Goal: Task Accomplishment & Management: Use online tool/utility

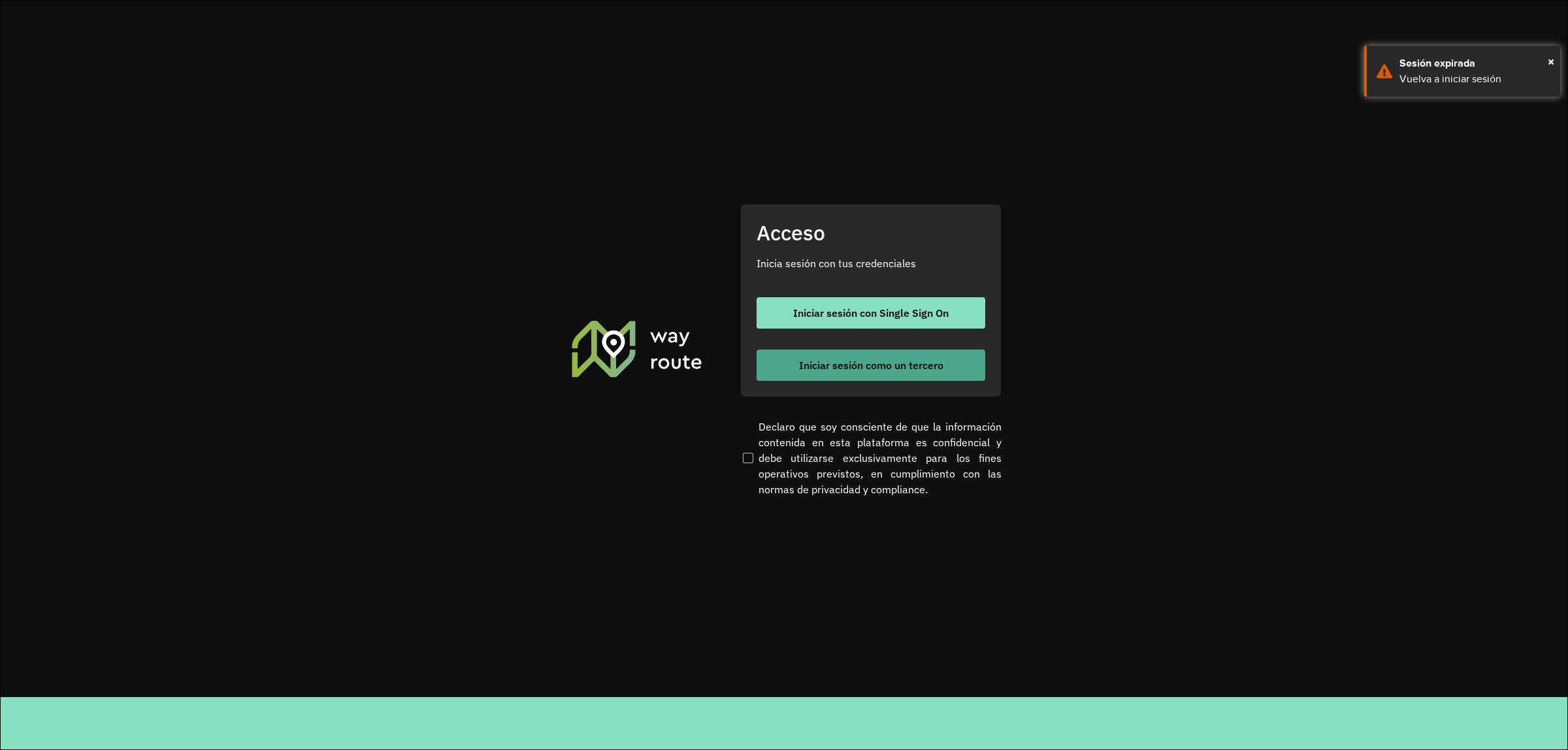
click at [823, 368] on span "Iniciar sesión como un tercero" at bounding box center [872, 365] width 144 height 11
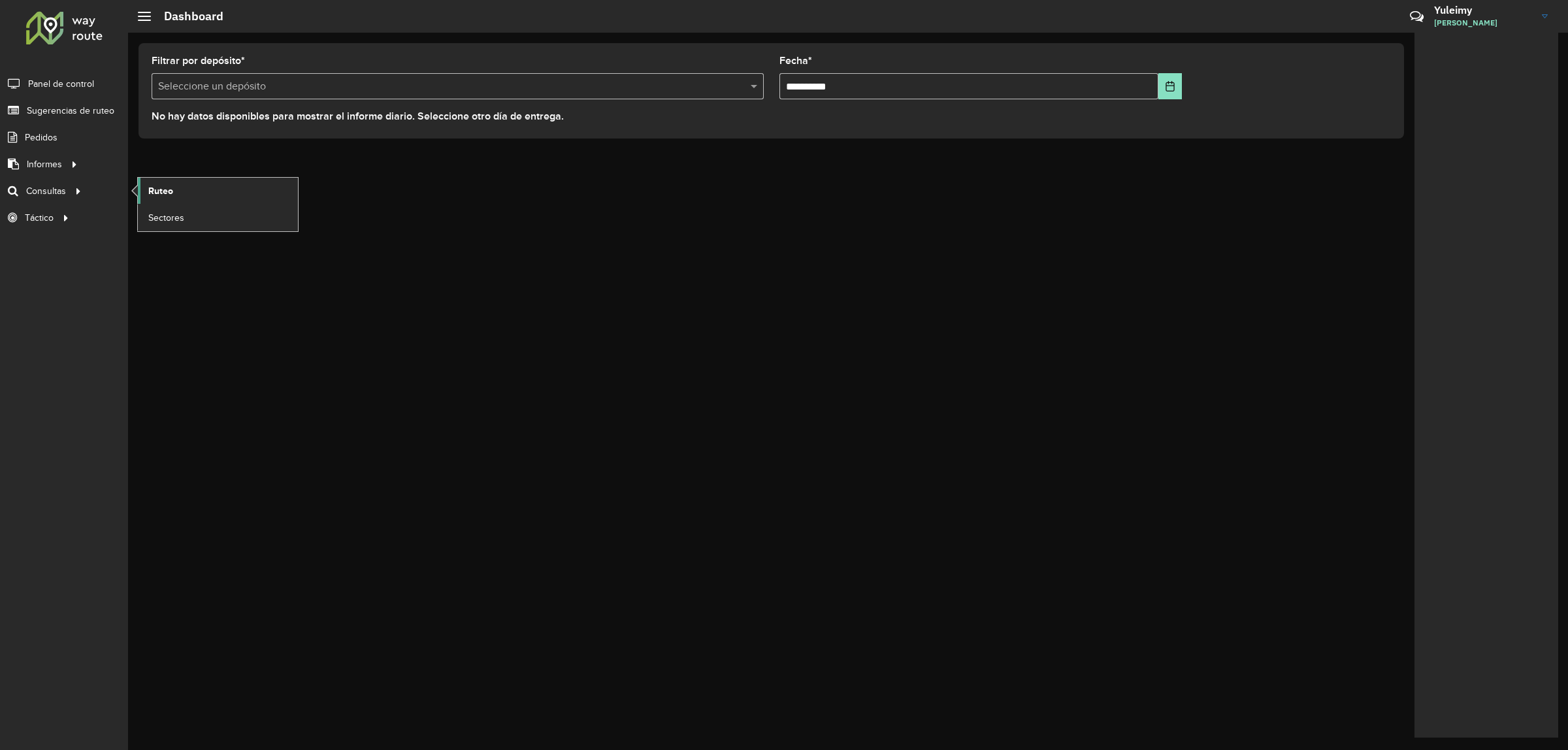
click at [201, 186] on link "Ruteo" at bounding box center [217, 191] width 160 height 26
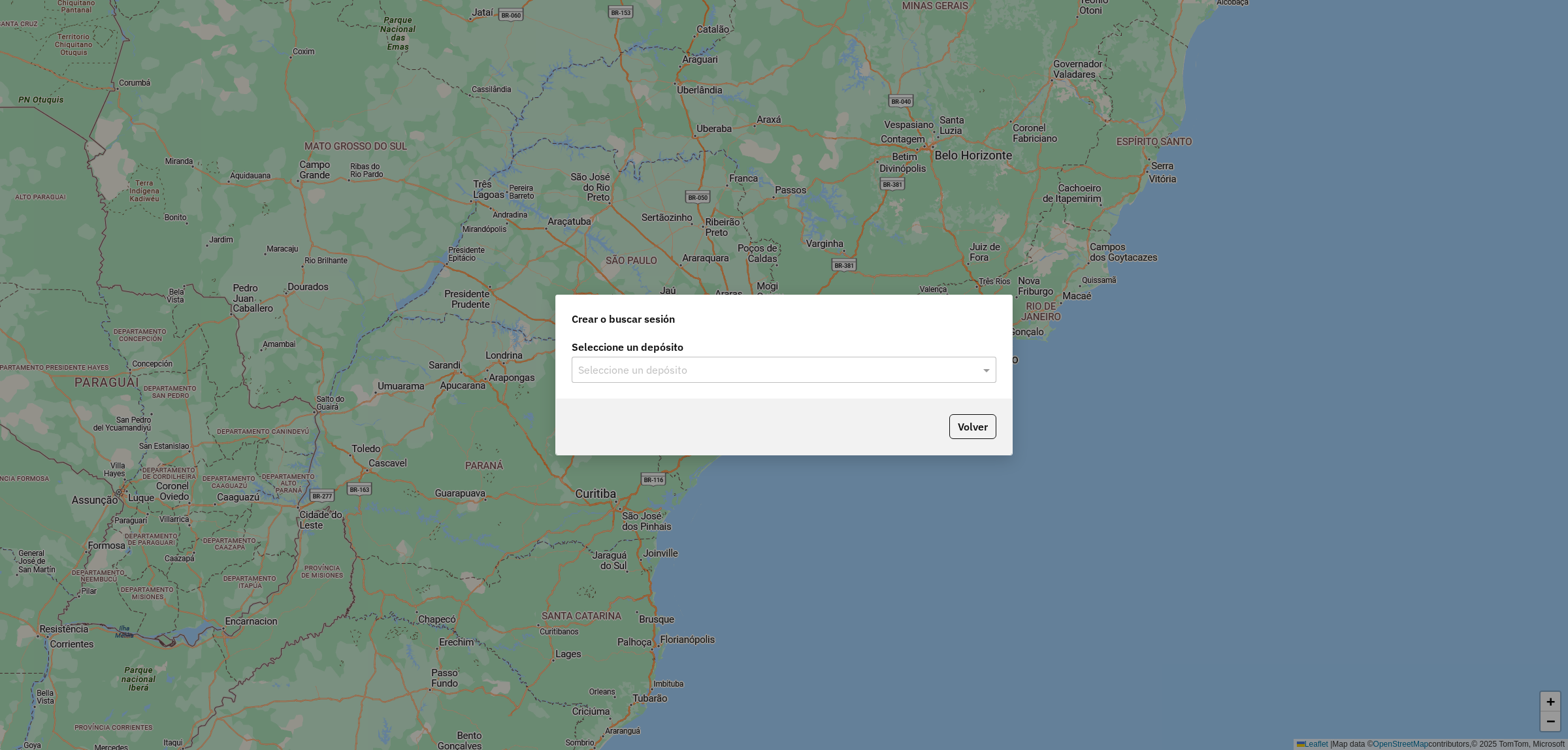
click at [694, 374] on input "text" at bounding box center [771, 370] width 385 height 16
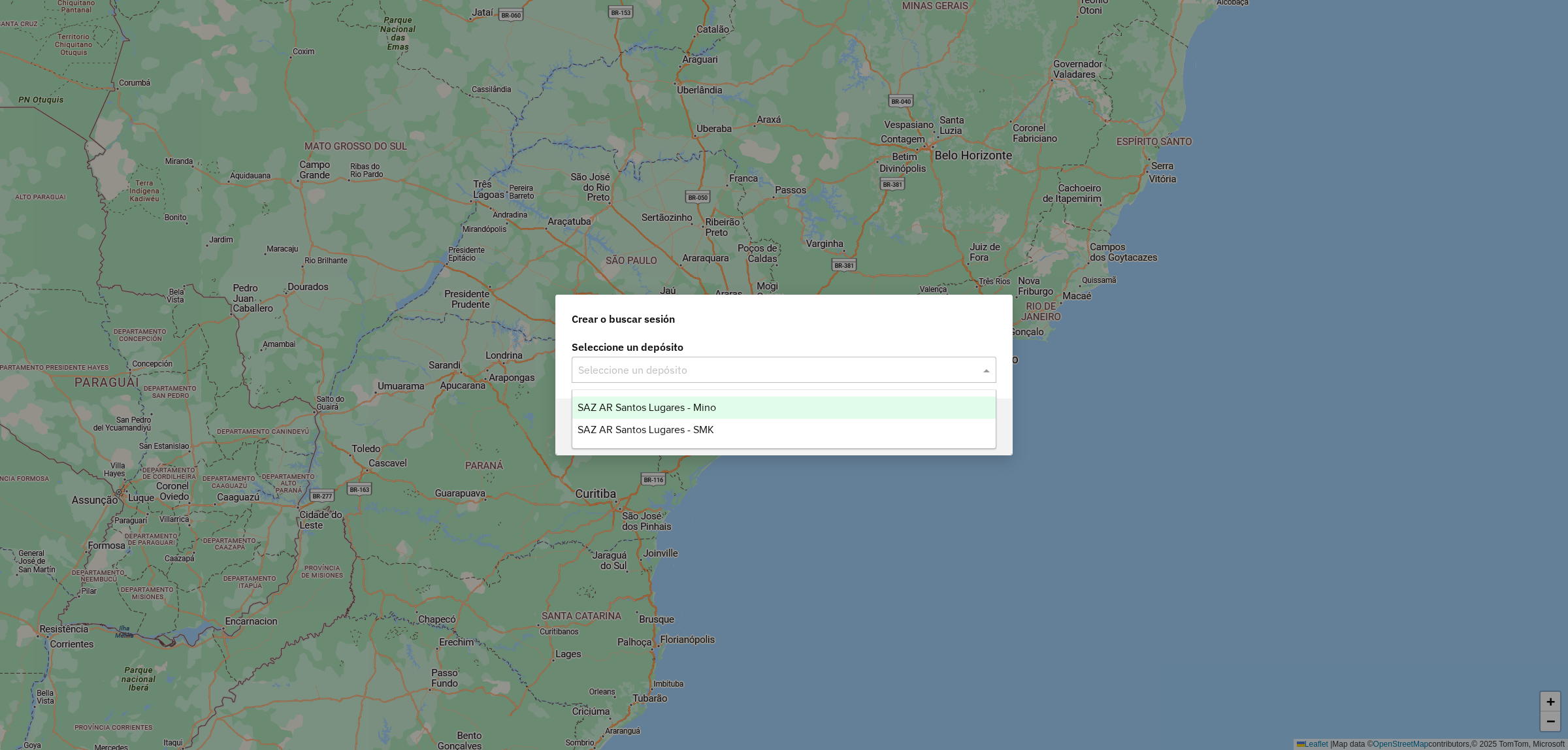
click at [684, 403] on span "SAZ AR Santos Lugares - Mino" at bounding box center [647, 407] width 138 height 11
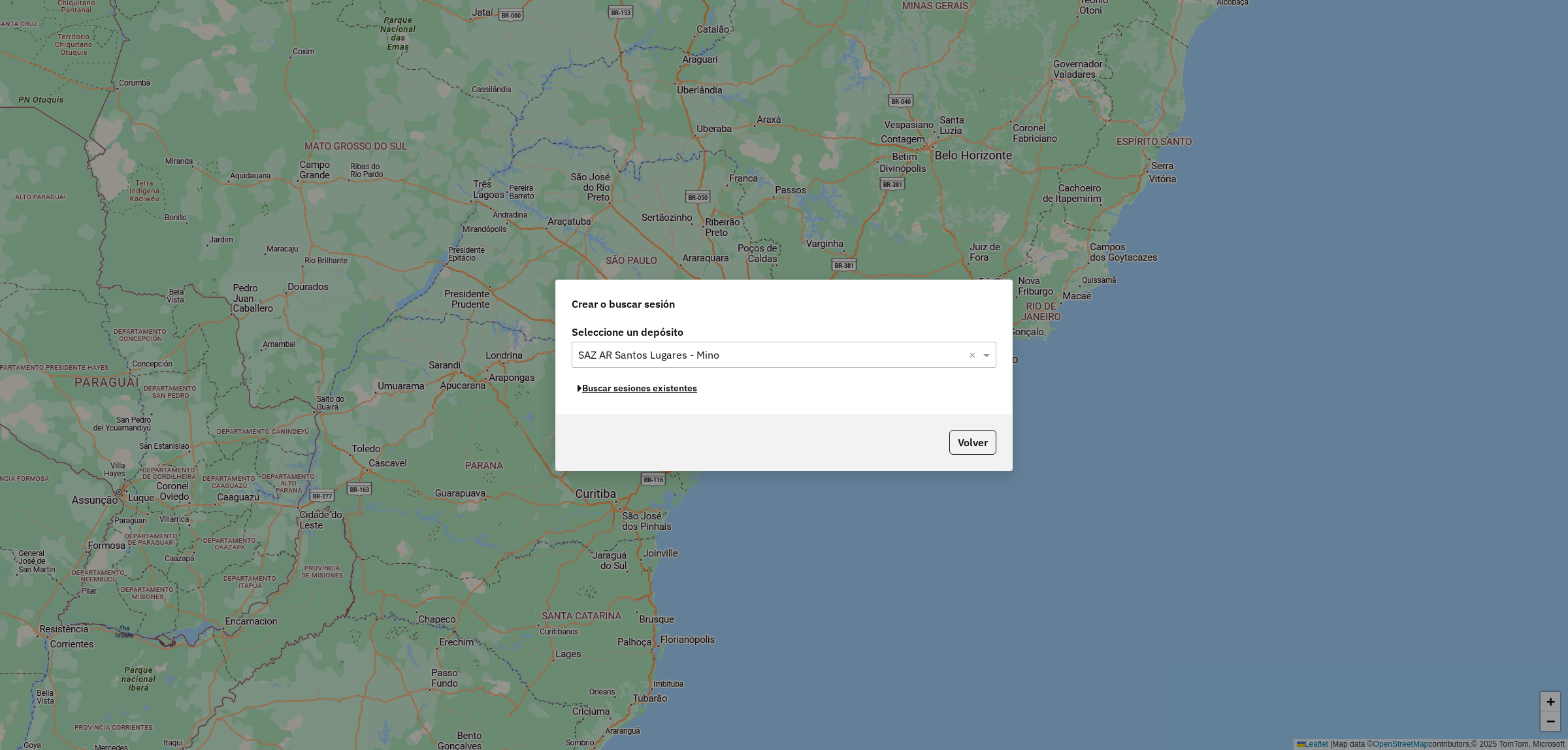
click at [678, 395] on button "Buscar sesiones existentes" at bounding box center [637, 389] width 131 height 20
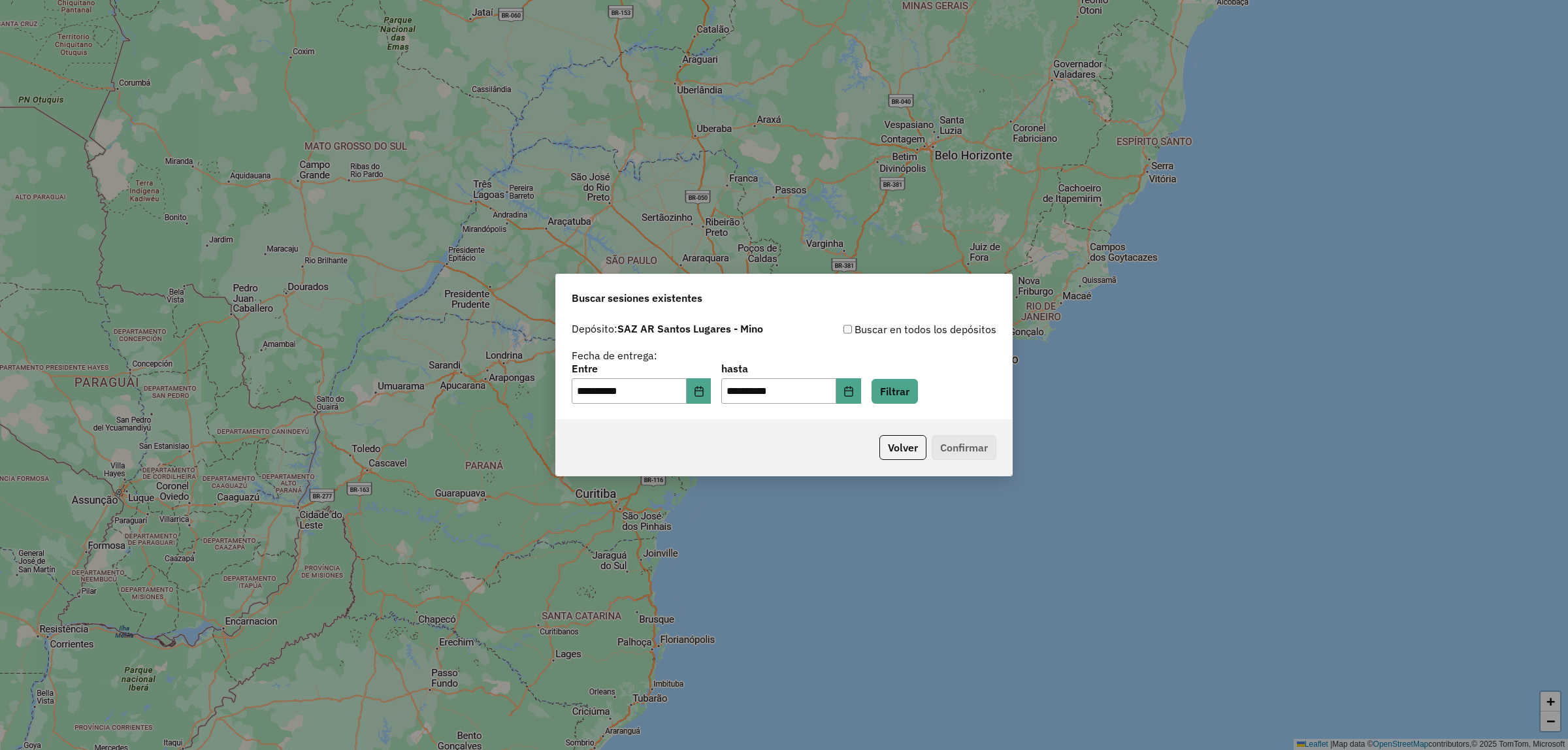
click at [938, 380] on div "**********" at bounding box center [784, 384] width 424 height 41
click at [915, 388] on button "Filtrar" at bounding box center [895, 391] width 47 height 25
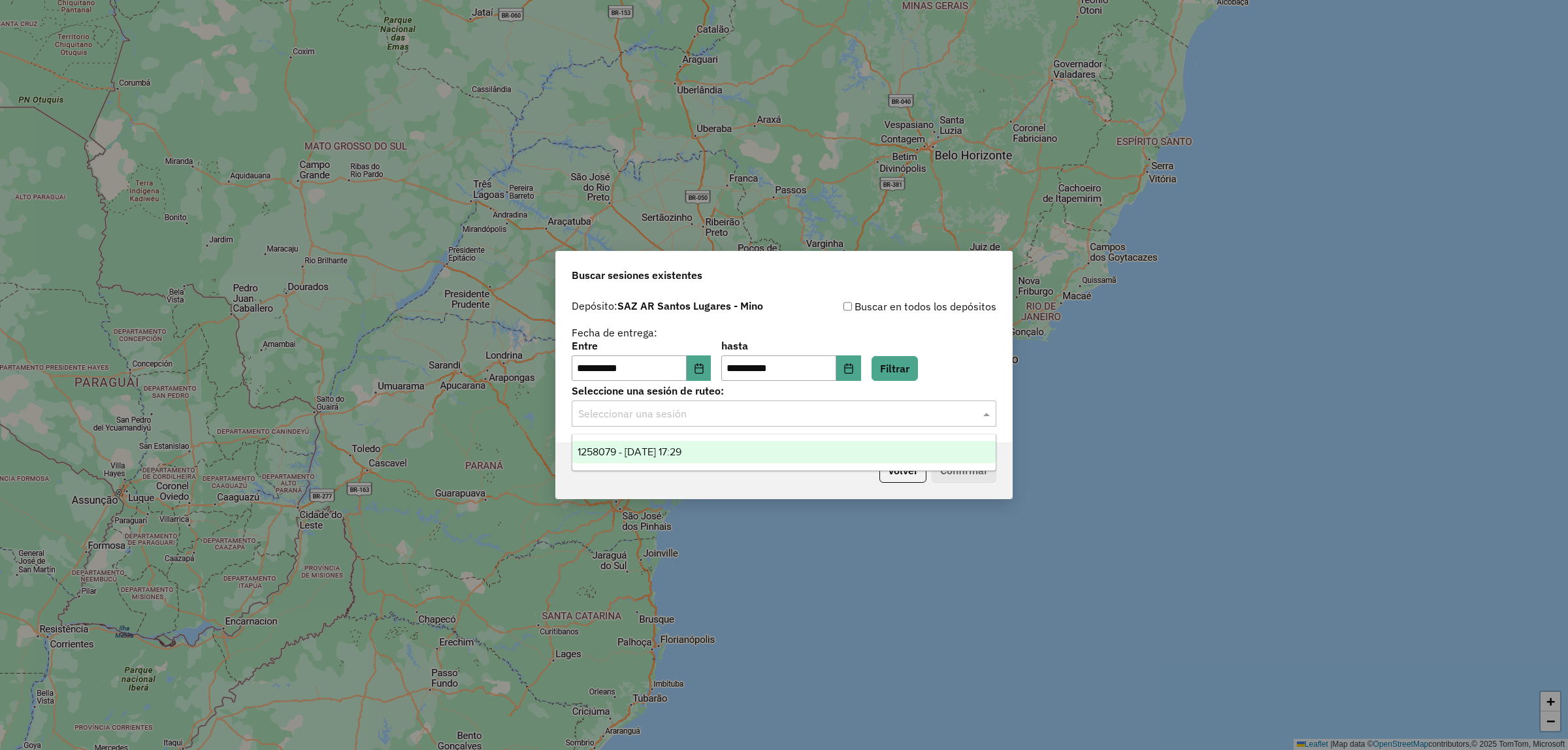
click at [761, 424] on div "Seleccionar una sesión" at bounding box center [784, 413] width 424 height 26
click at [762, 451] on div "1258079 - 03/09/2025 17:29" at bounding box center [784, 452] width 424 height 23
click at [969, 469] on button "Confirmar" at bounding box center [964, 470] width 65 height 25
click at [703, 367] on icon "Choose Date" at bounding box center [699, 369] width 11 height 11
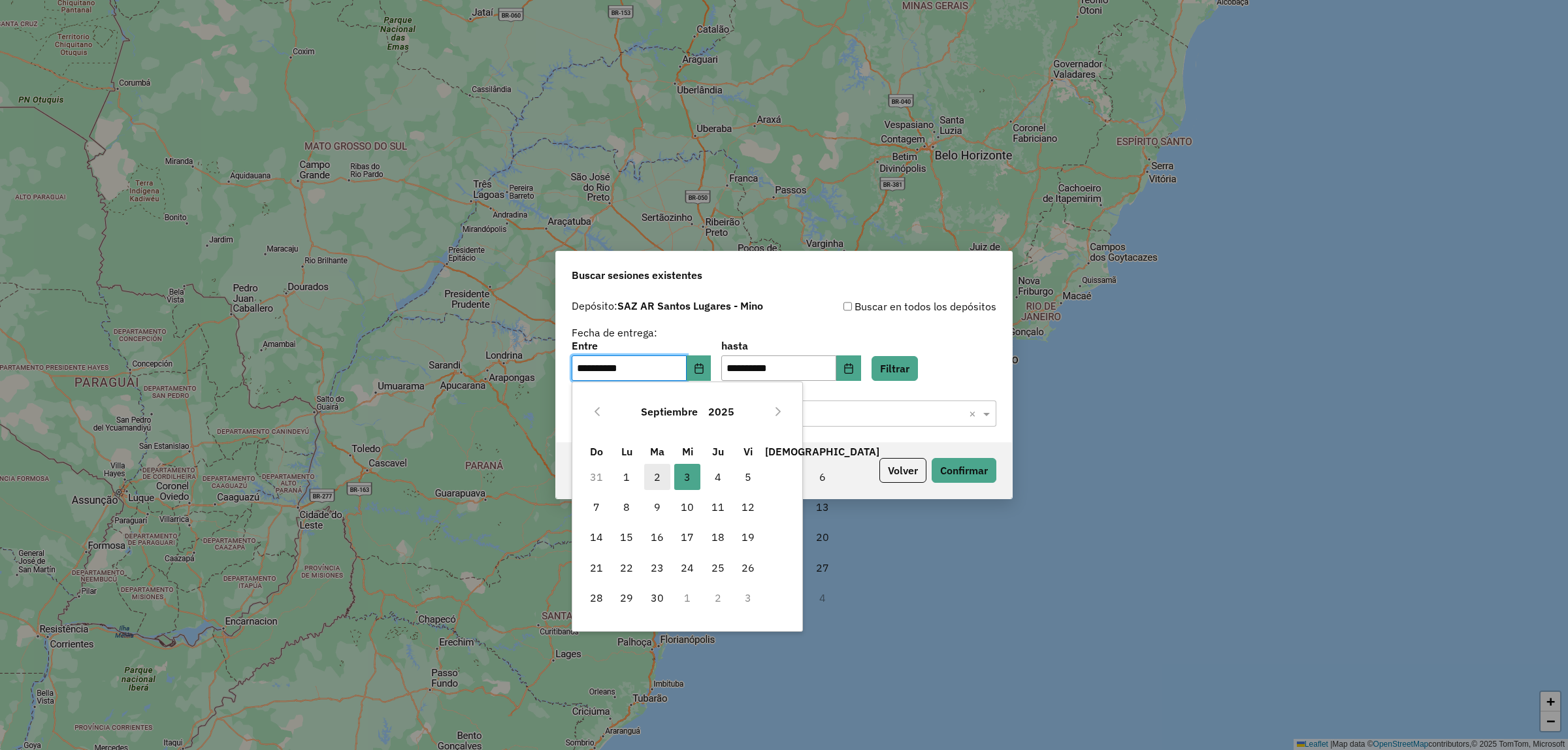
click at [654, 470] on span "2" at bounding box center [657, 476] width 26 height 26
type input "**********"
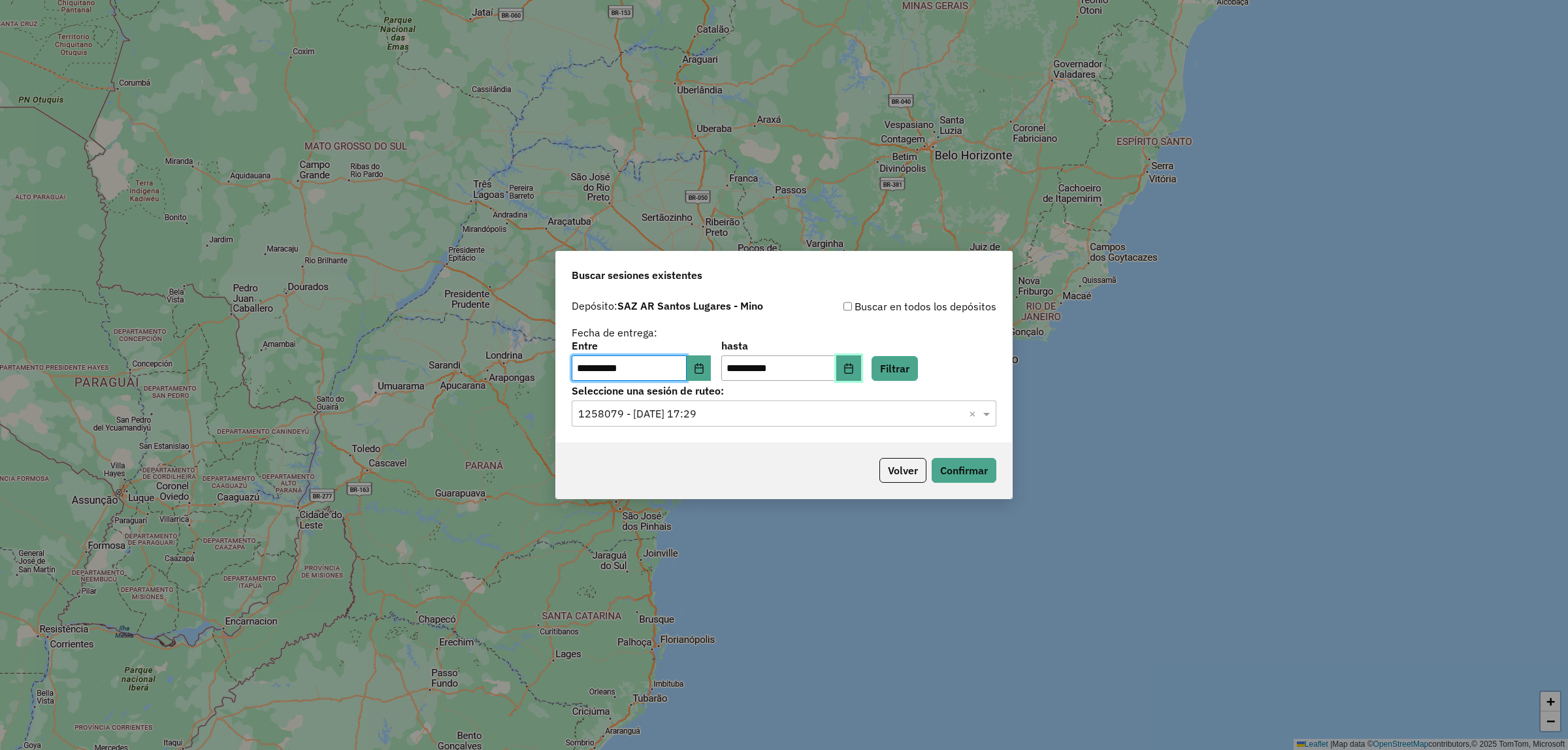
click at [861, 358] on button "Choose Date" at bounding box center [848, 368] width 25 height 26
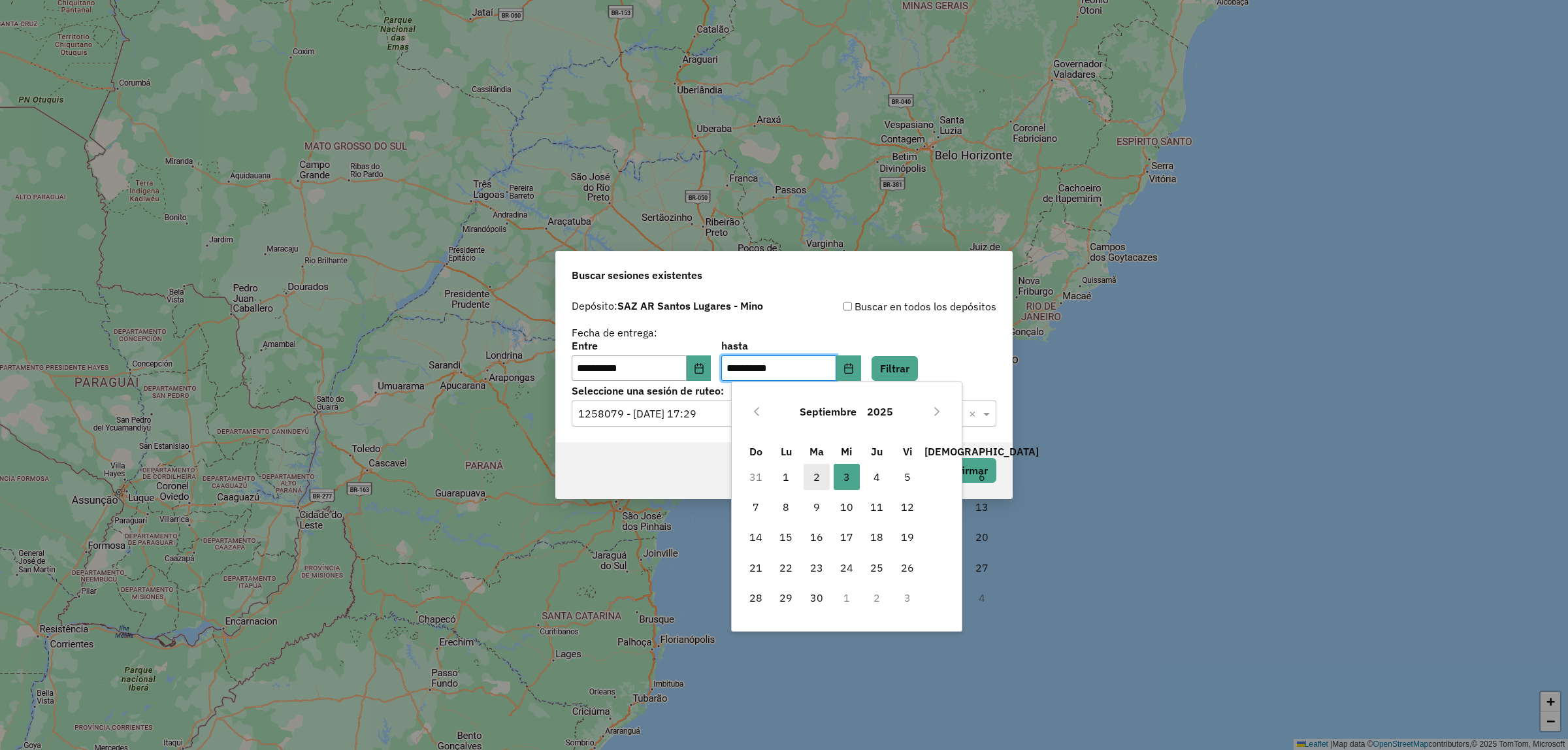
click at [819, 468] on span "2" at bounding box center [817, 476] width 26 height 26
type input "**********"
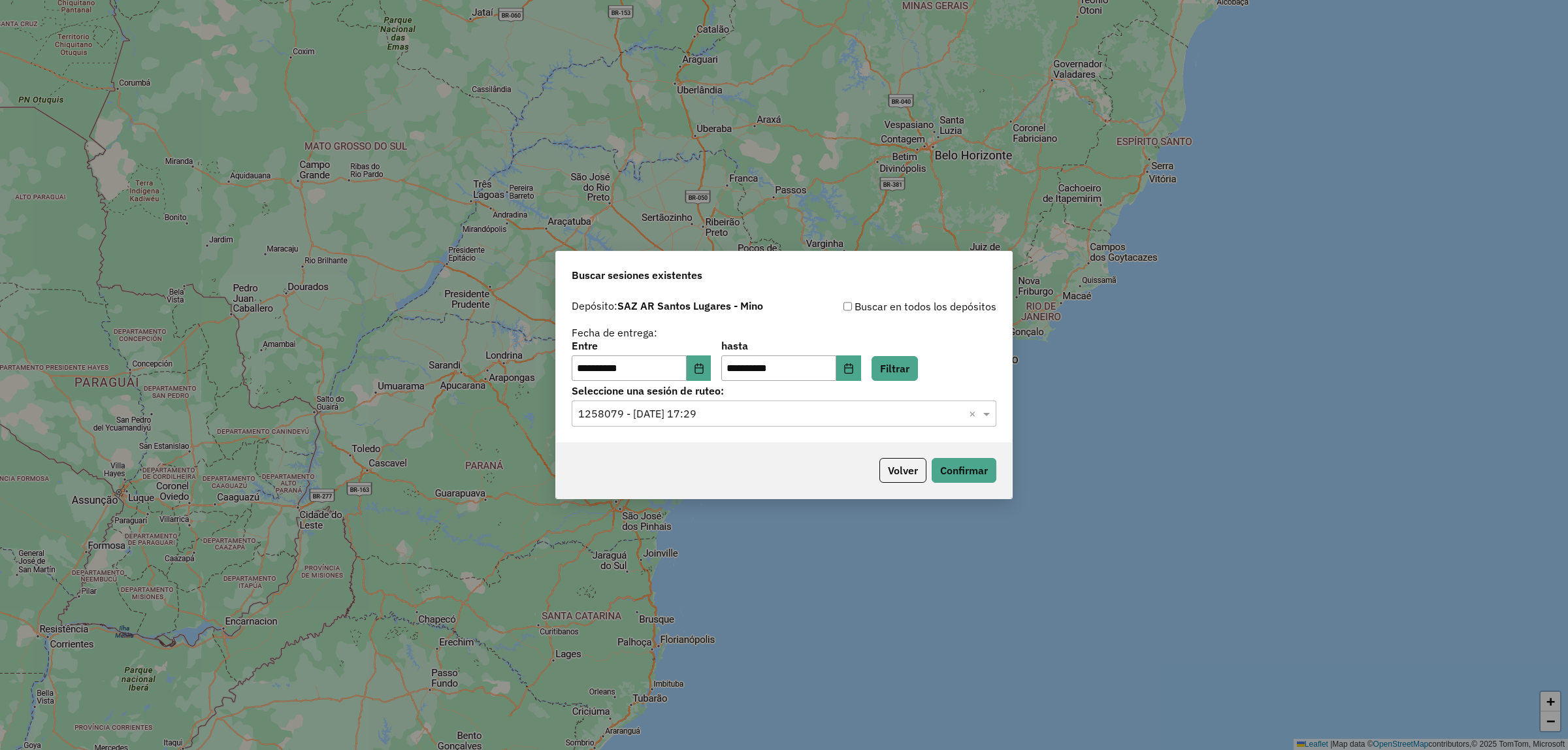
click at [908, 398] on label "Seleccione una sesión de ruteo:" at bounding box center [784, 391] width 424 height 16
click at [904, 416] on input "text" at bounding box center [771, 414] width 385 height 16
click at [918, 370] on button "Filtrar" at bounding box center [895, 368] width 47 height 25
click at [876, 412] on input "text" at bounding box center [771, 414] width 385 height 16
click at [880, 449] on div "1257372 - 02/09/2025 17:32" at bounding box center [784, 452] width 424 height 23
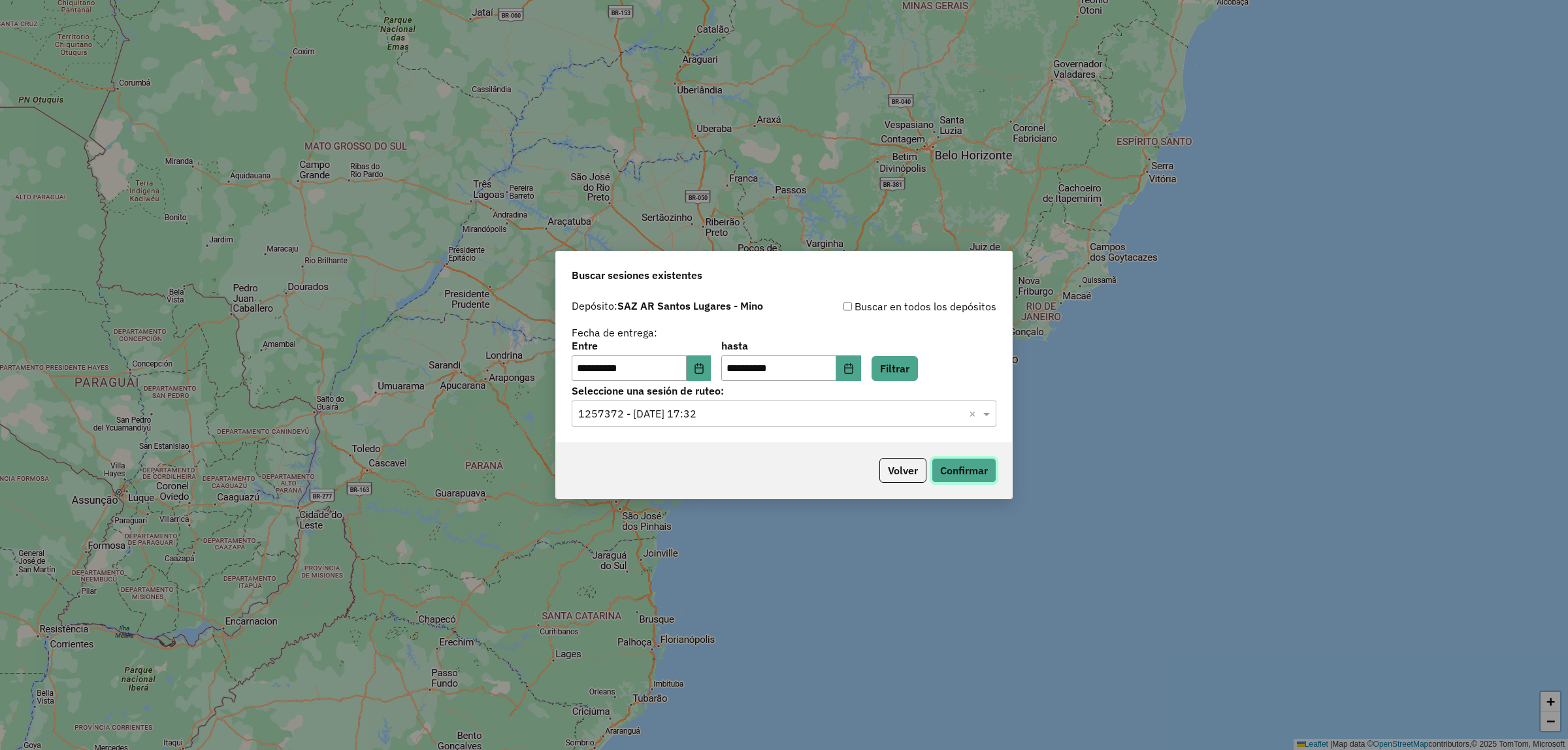
click at [950, 466] on button "Confirmar" at bounding box center [964, 470] width 65 height 25
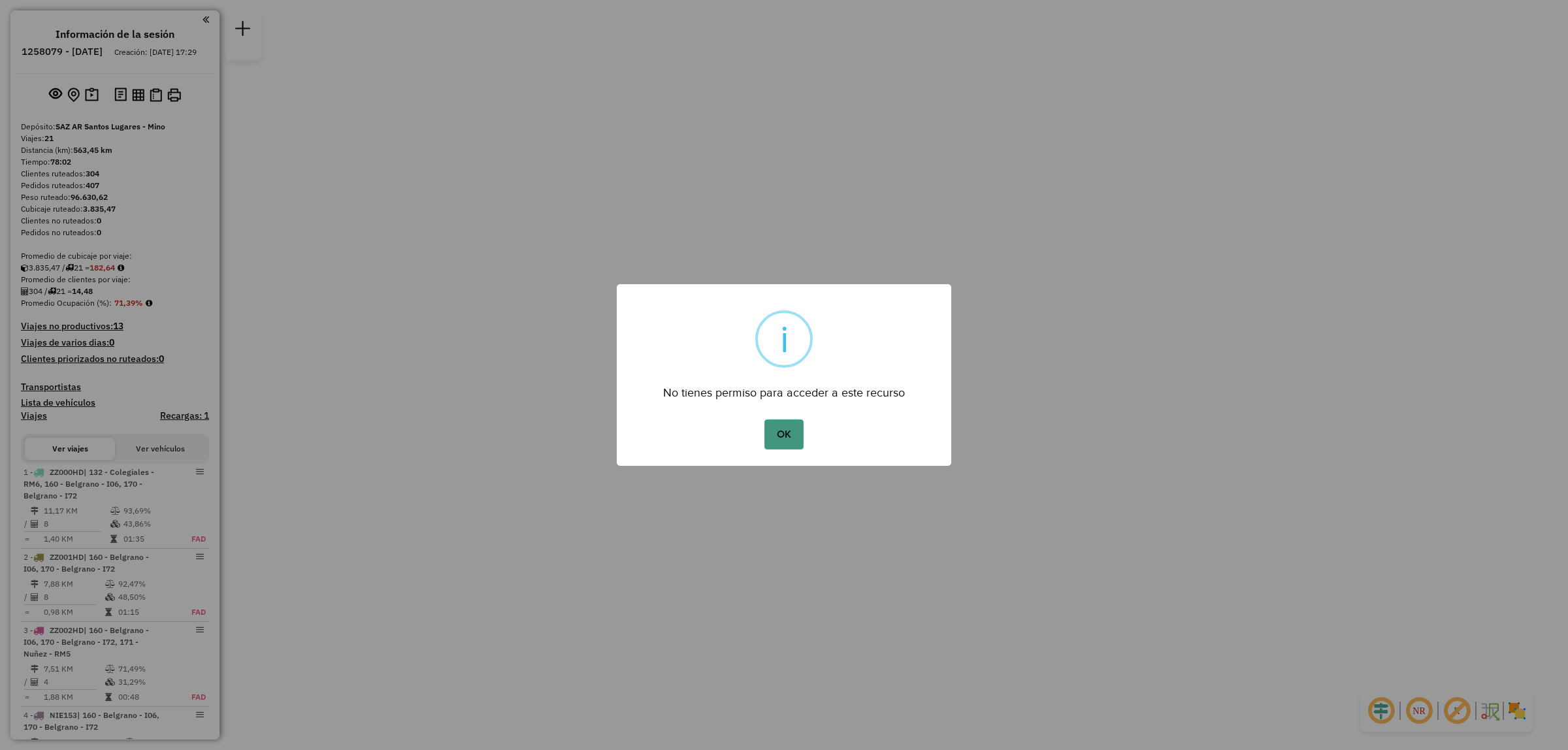
click at [788, 437] on button "OK" at bounding box center [783, 434] width 38 height 30
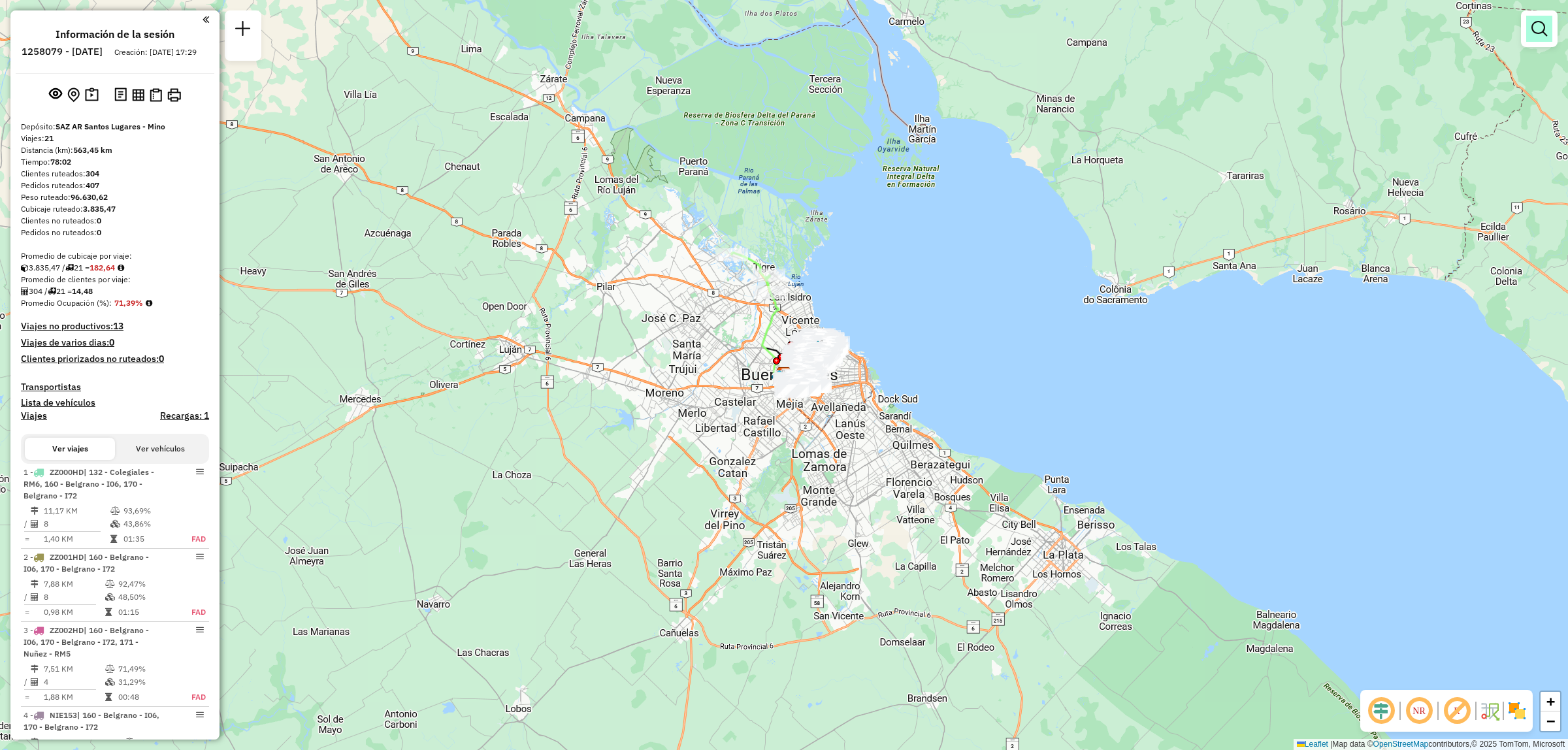
click at [1542, 32] on em at bounding box center [1539, 29] width 16 height 16
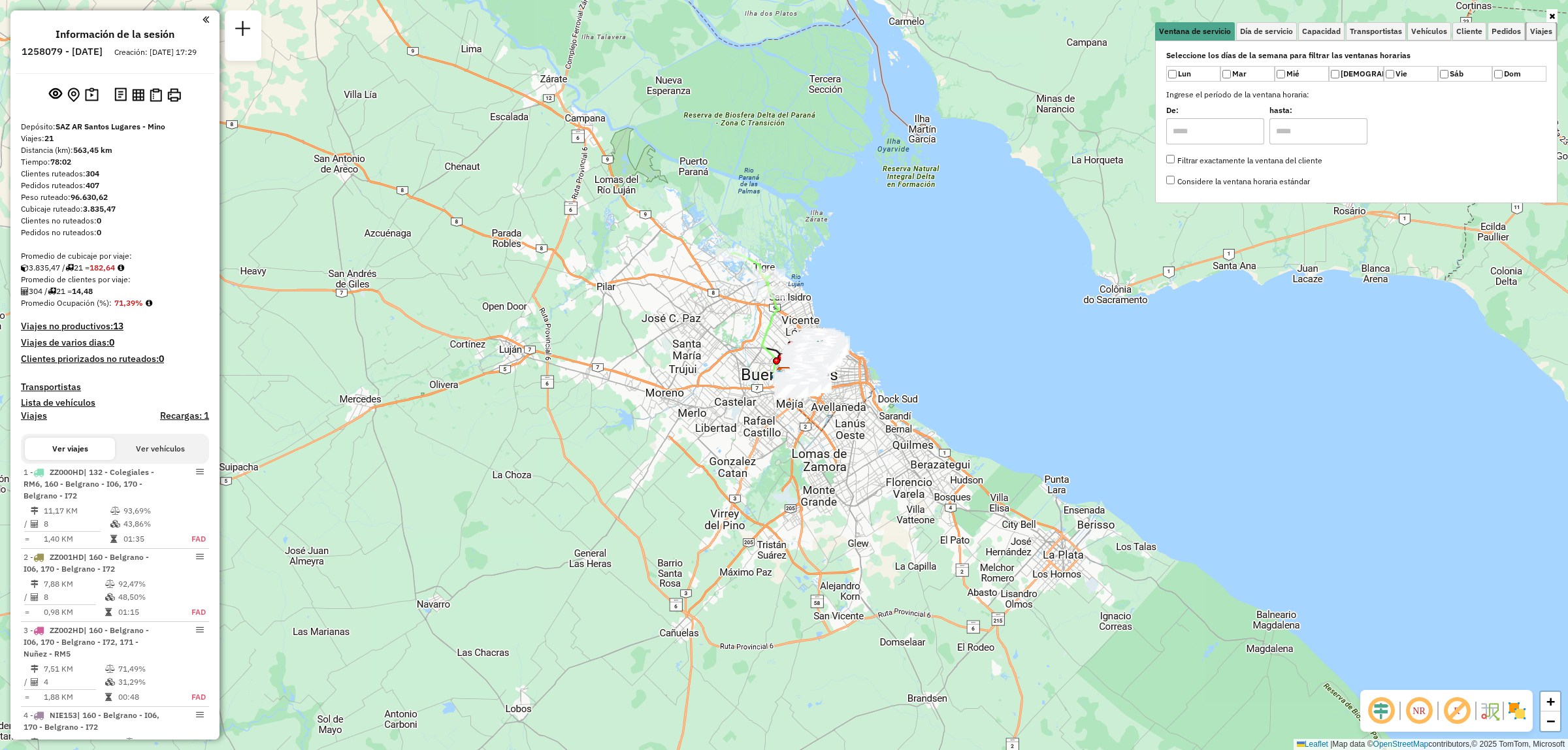
click at [1542, 32] on span "Viajes" at bounding box center [1542, 32] width 23 height 8
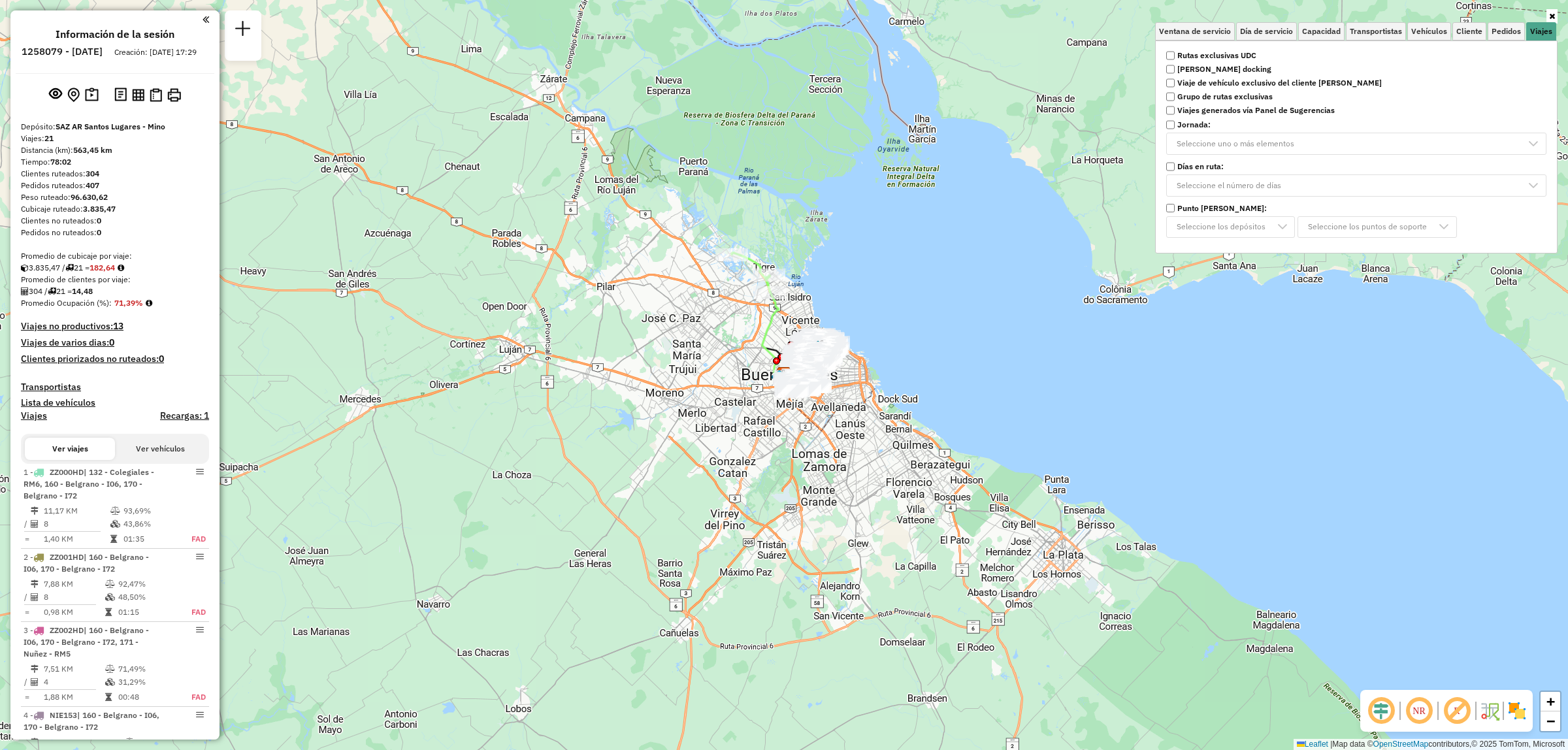
click at [1246, 56] on strong "Rutas exclusivas UDC" at bounding box center [1216, 56] width 79 height 12
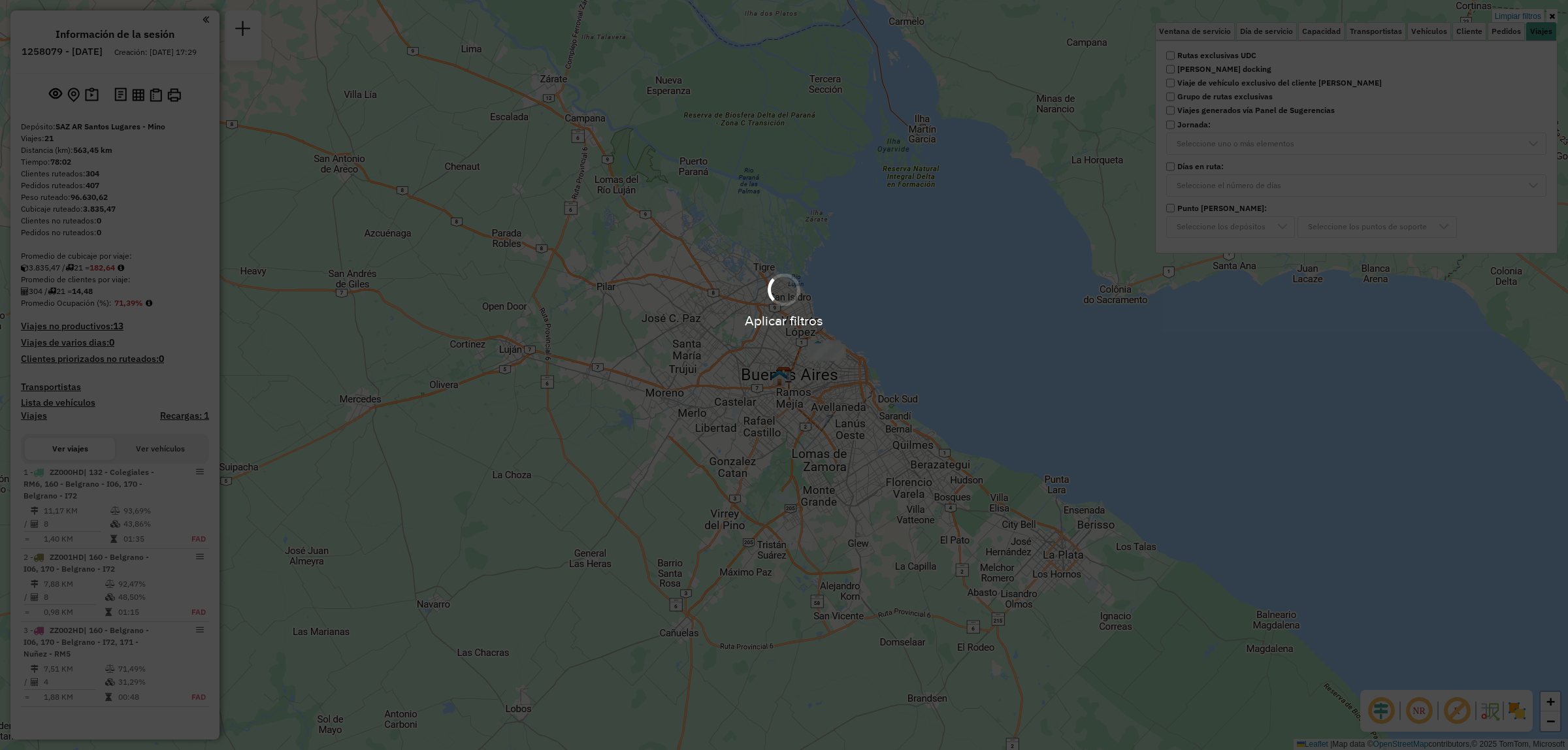
click at [921, 315] on hb-app "Aplicar filtros Pop-up bloqueado! Su explorador bloquea automáticamente la aper…" at bounding box center [784, 375] width 1568 height 750
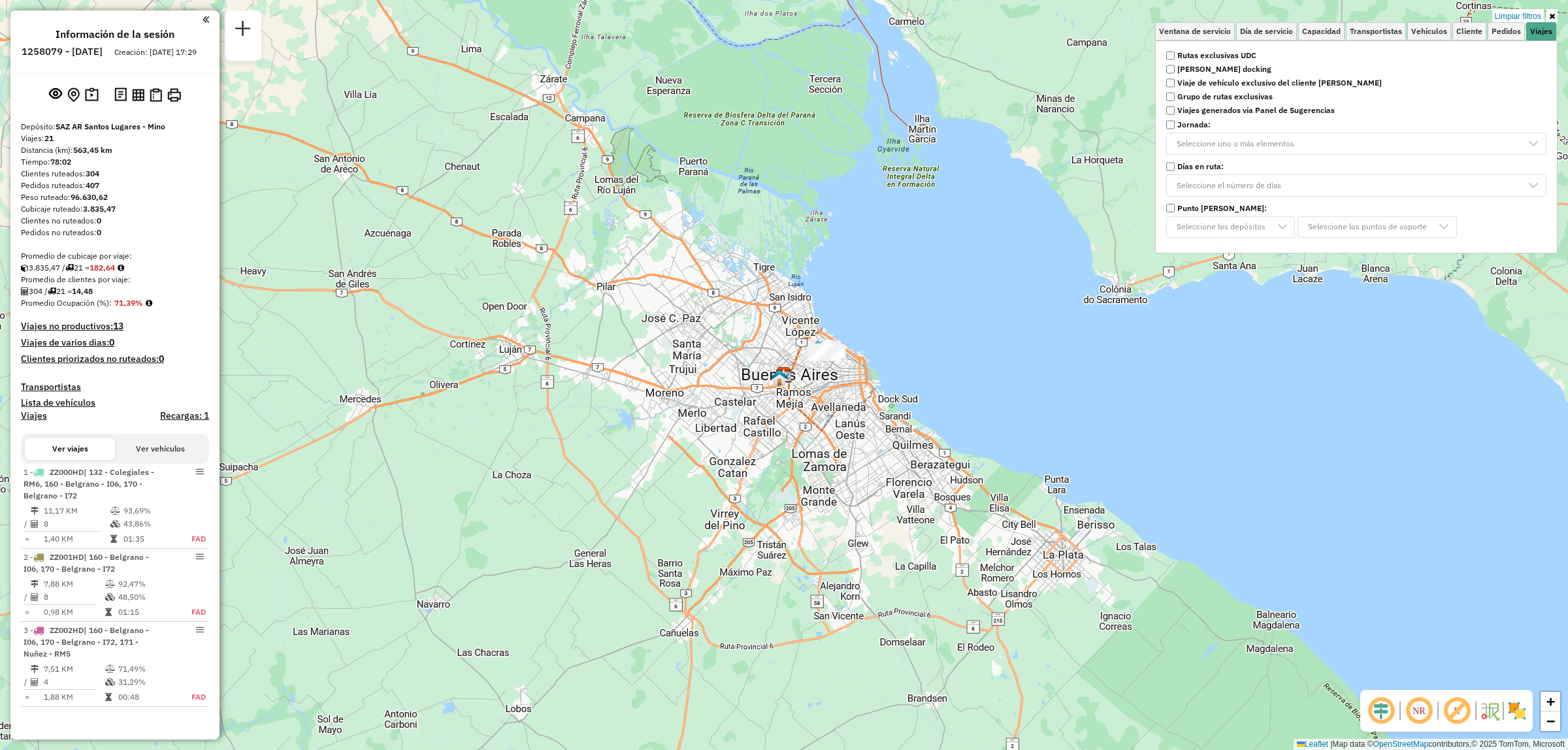
click at [921, 315] on div "Limpiar filtros Ventana de servicio Día de servicio Capacidad Transportistas Ve…" at bounding box center [784, 375] width 1568 height 750
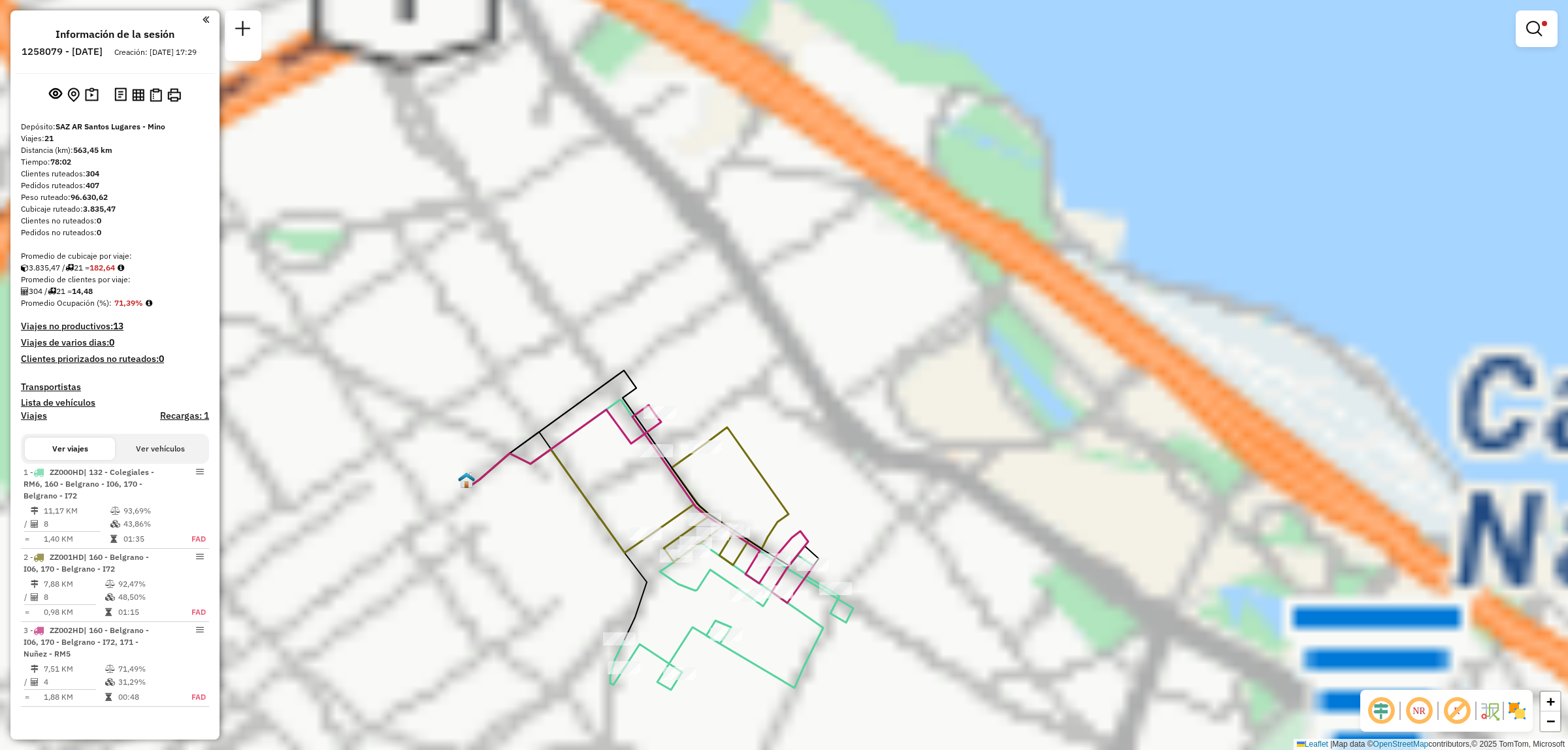
drag, startPoint x: 764, startPoint y: 425, endPoint x: 753, endPoint y: 308, distance: 117.5
click at [753, 308] on div "Limpiar filtros Ventana de servicio Día de servicio Capacidad Transportistas Ve…" at bounding box center [784, 375] width 1568 height 750
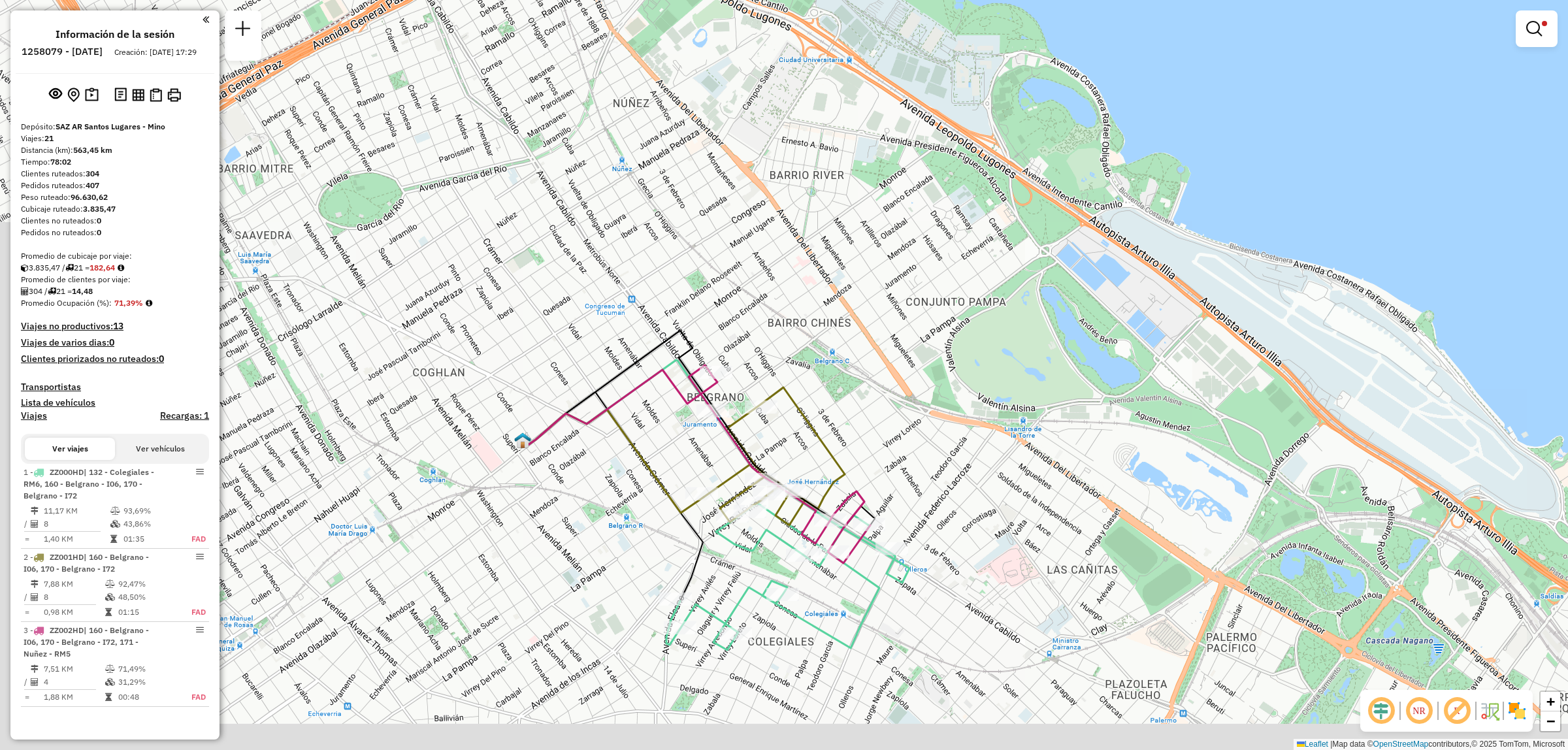
drag, startPoint x: 805, startPoint y: 514, endPoint x: 771, endPoint y: 369, distance: 148.9
click at [771, 388] on icon at bounding box center [775, 456] width 141 height 138
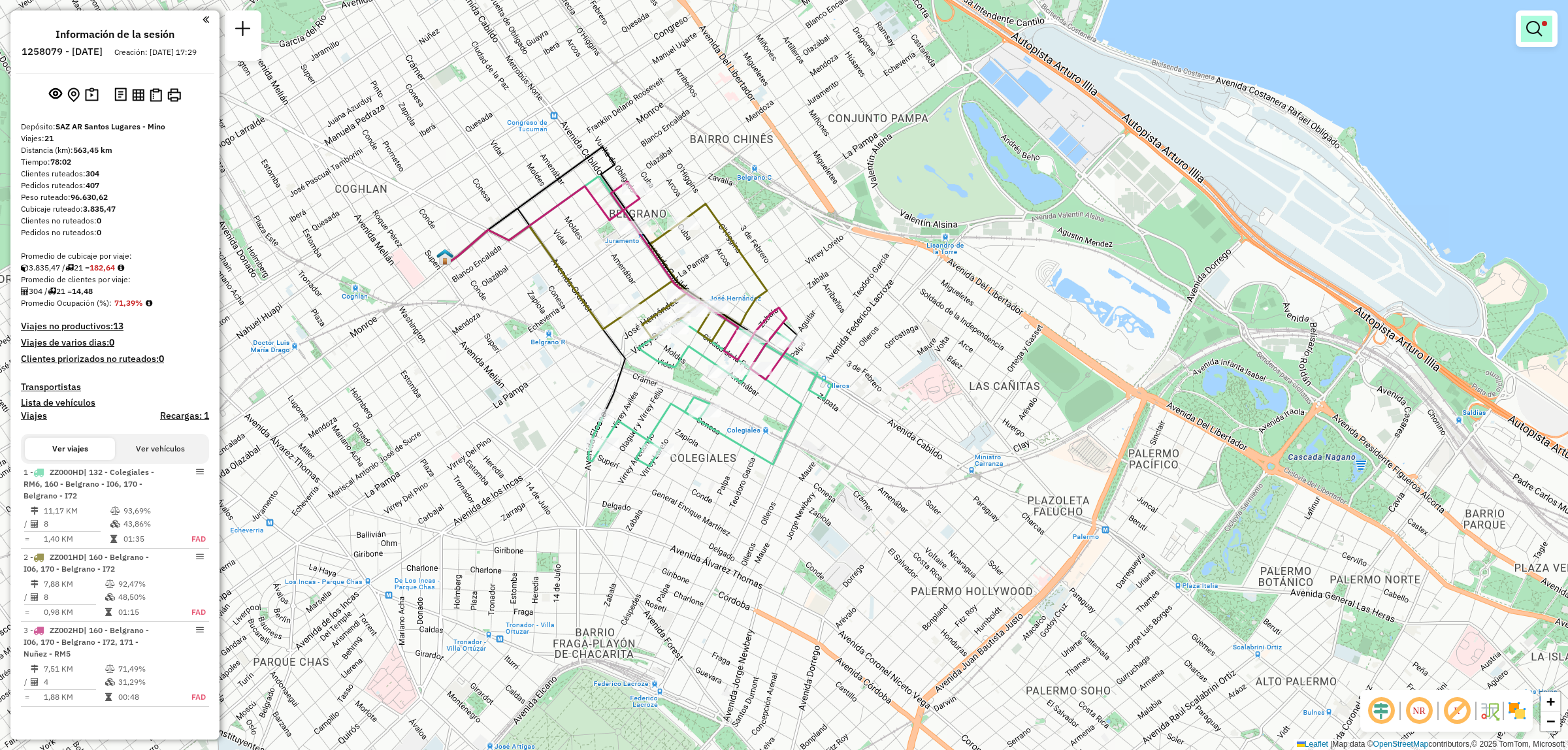
click at [1526, 32] on em at bounding box center [1533, 29] width 16 height 16
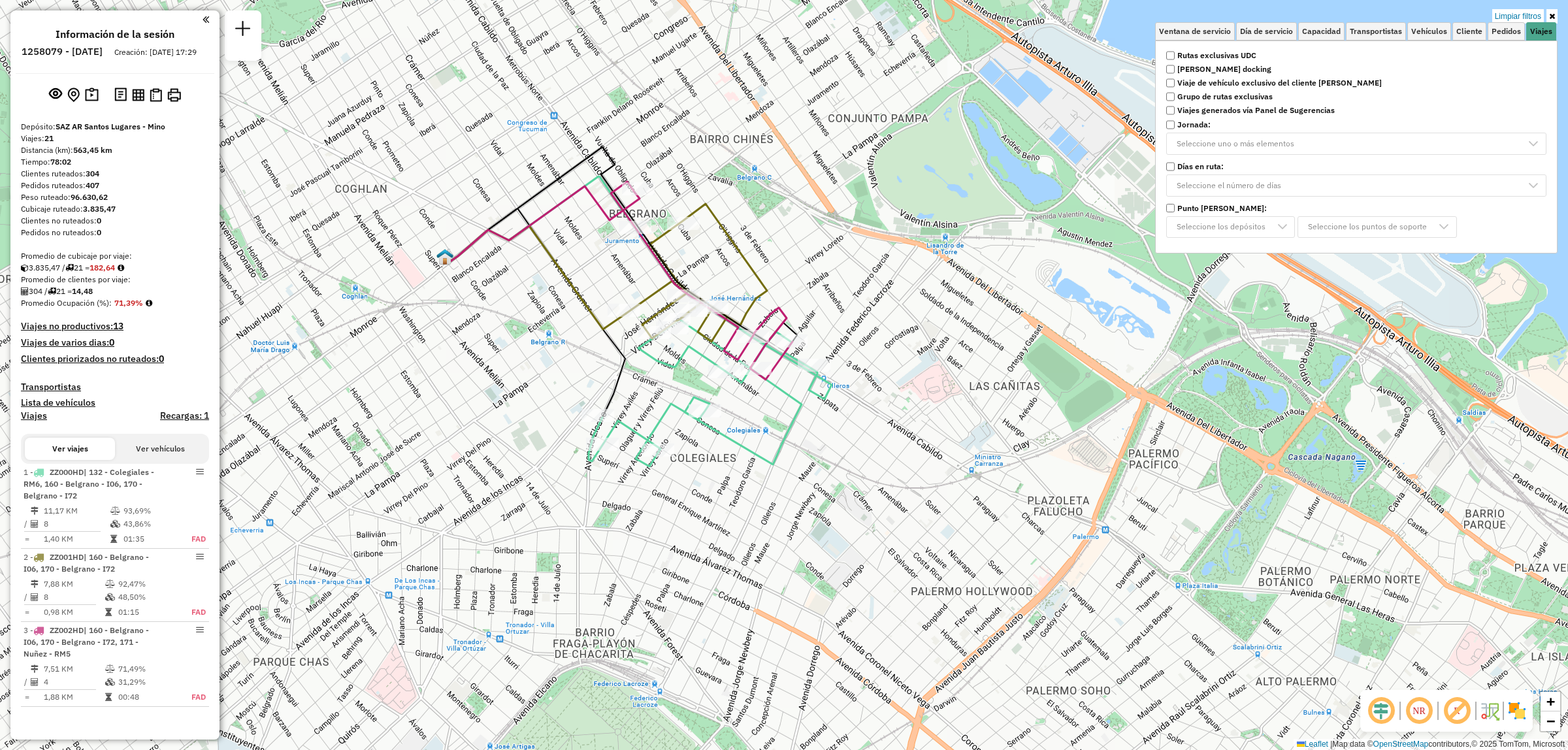
click at [1246, 53] on strong "Rutas exclusivas UDC" at bounding box center [1216, 56] width 79 height 12
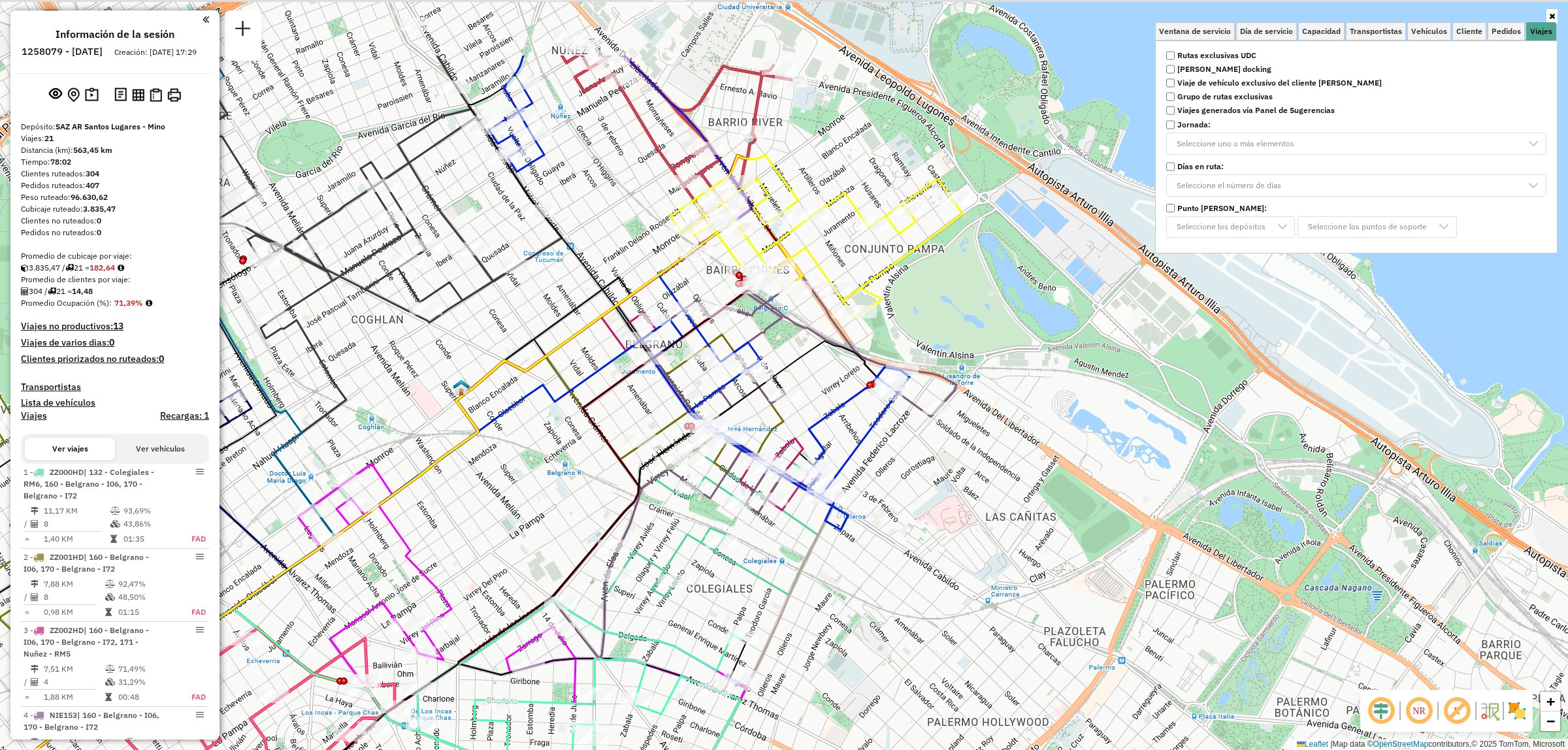
drag, startPoint x: 715, startPoint y: 253, endPoint x: 732, endPoint y: 399, distance: 147.0
click at [732, 399] on icon at bounding box center [699, 292] width 421 height 474
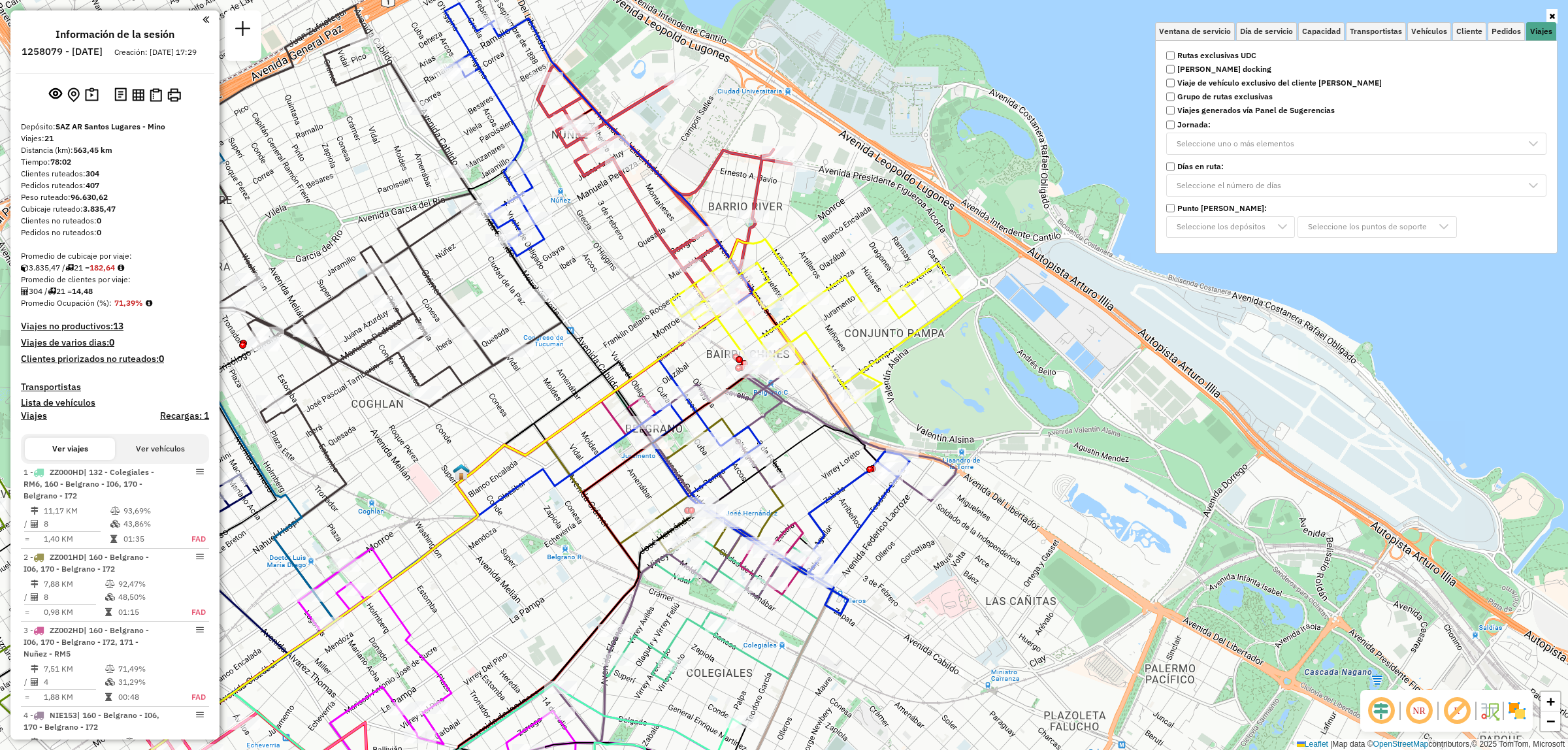
drag, startPoint x: 866, startPoint y: 298, endPoint x: 863, endPoint y: 328, distance: 30.1
click at [864, 331] on div "Ventana de servicio Día de servicio Capacidad Transportistas Vehículos Cliente …" at bounding box center [784, 375] width 1568 height 750
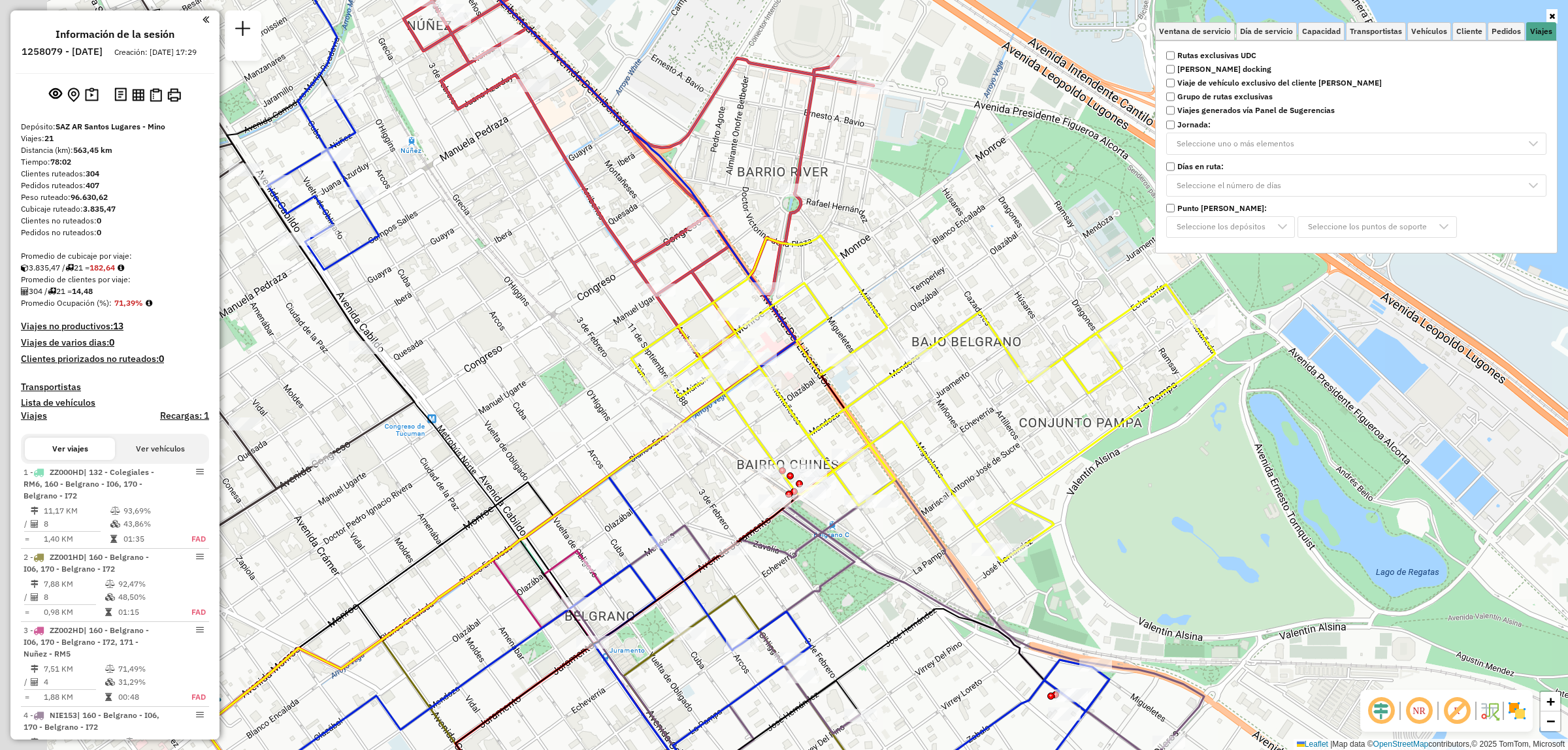
drag, startPoint x: 563, startPoint y: 420, endPoint x: 764, endPoint y: 452, distance: 203.5
click at [766, 452] on div "Ventana de servicio Día de servicio Capacidad Transportistas Vehículos Cliente …" at bounding box center [784, 375] width 1568 height 750
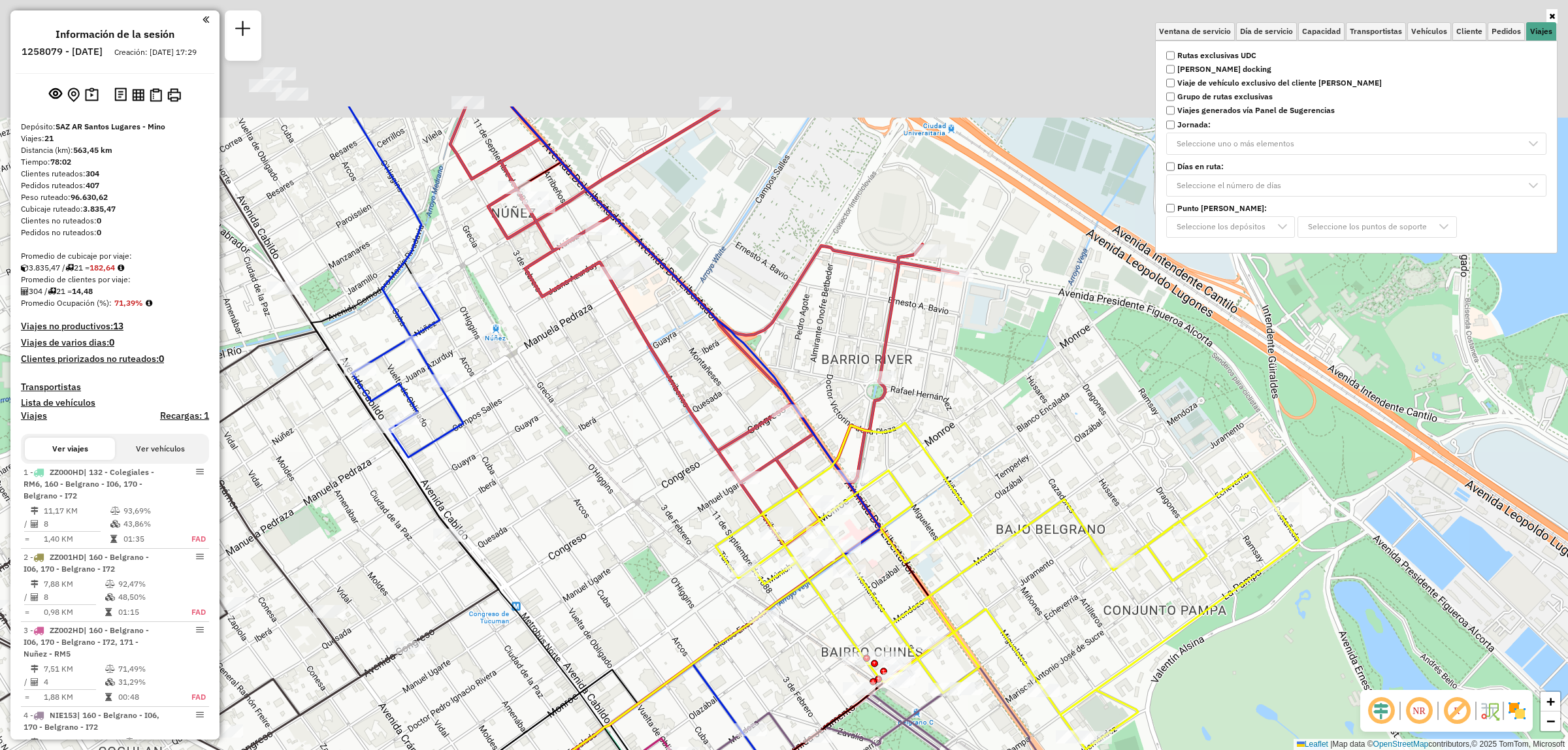
drag, startPoint x: 814, startPoint y: 277, endPoint x: 863, endPoint y: 451, distance: 180.8
click at [863, 451] on icon at bounding box center [1007, 586] width 584 height 327
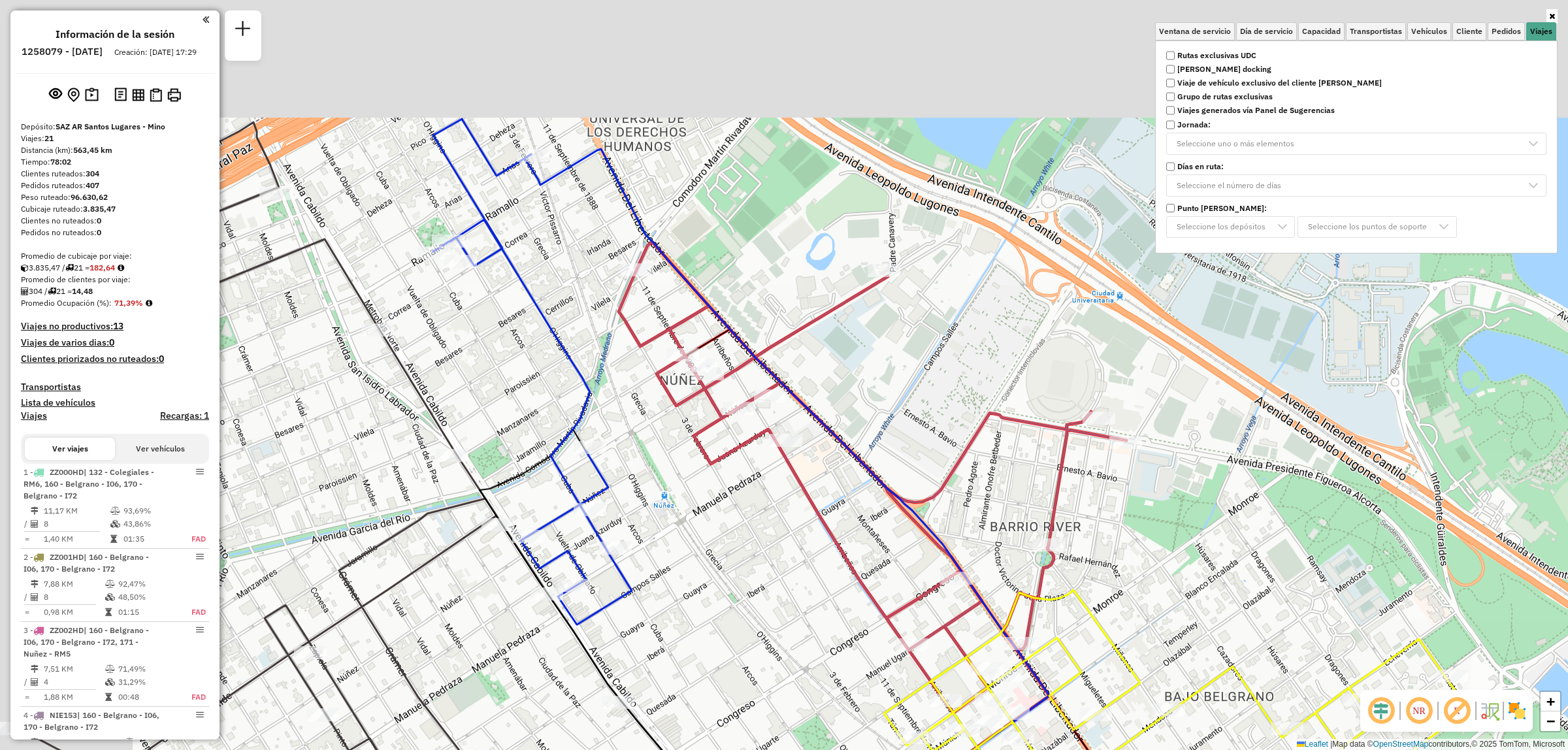
drag, startPoint x: 573, startPoint y: 416, endPoint x: 781, endPoint y: 603, distance: 279.7
click at [781, 603] on div "Ventana de servicio Día de servicio Capacidad Transportistas Vehículos Cliente …" at bounding box center [784, 375] width 1568 height 750
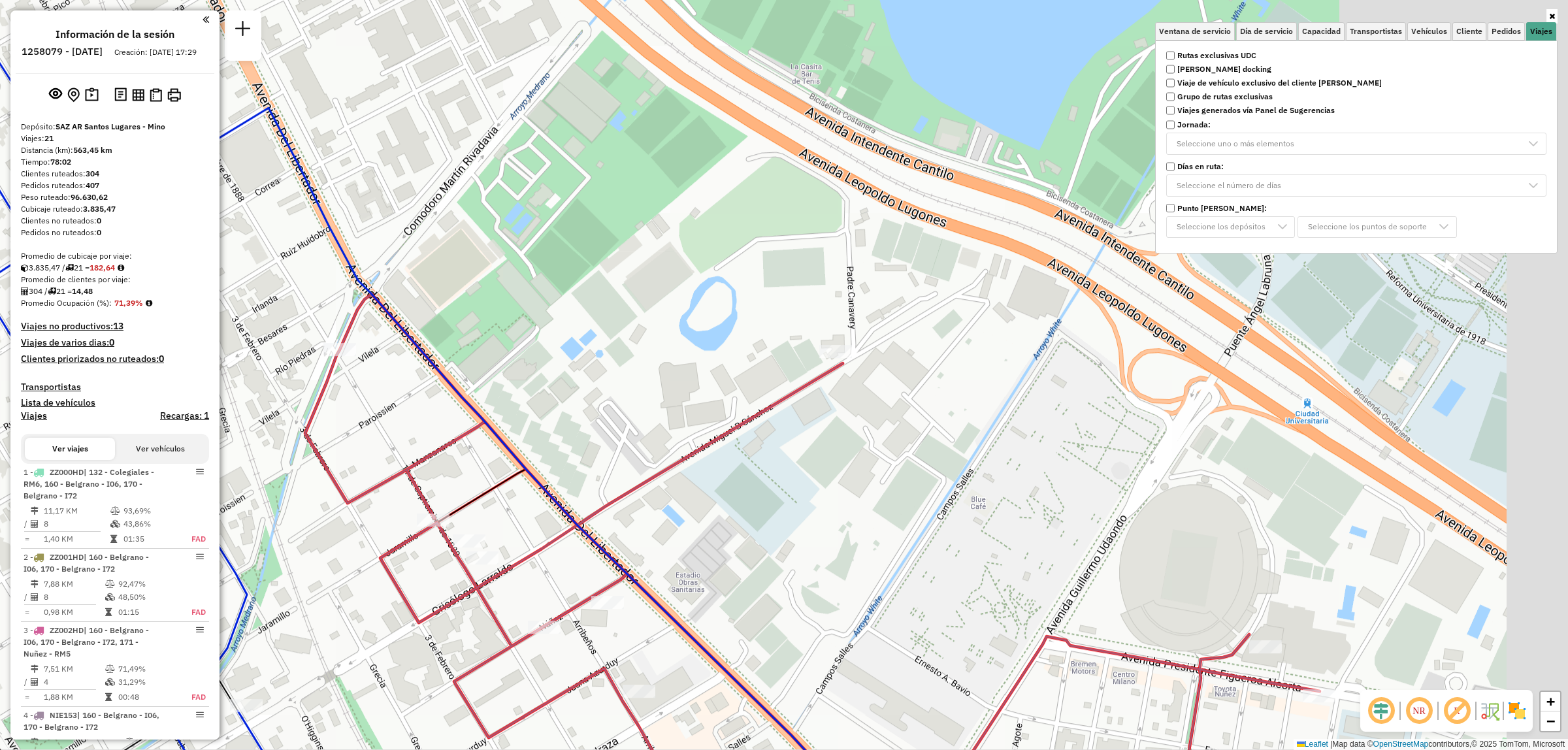
drag, startPoint x: 857, startPoint y: 226, endPoint x: 758, endPoint y: 289, distance: 117.3
click at [758, 276] on div "Ventana de servicio Día de servicio Capacidad Transportistas Vehículos Cliente …" at bounding box center [784, 375] width 1568 height 750
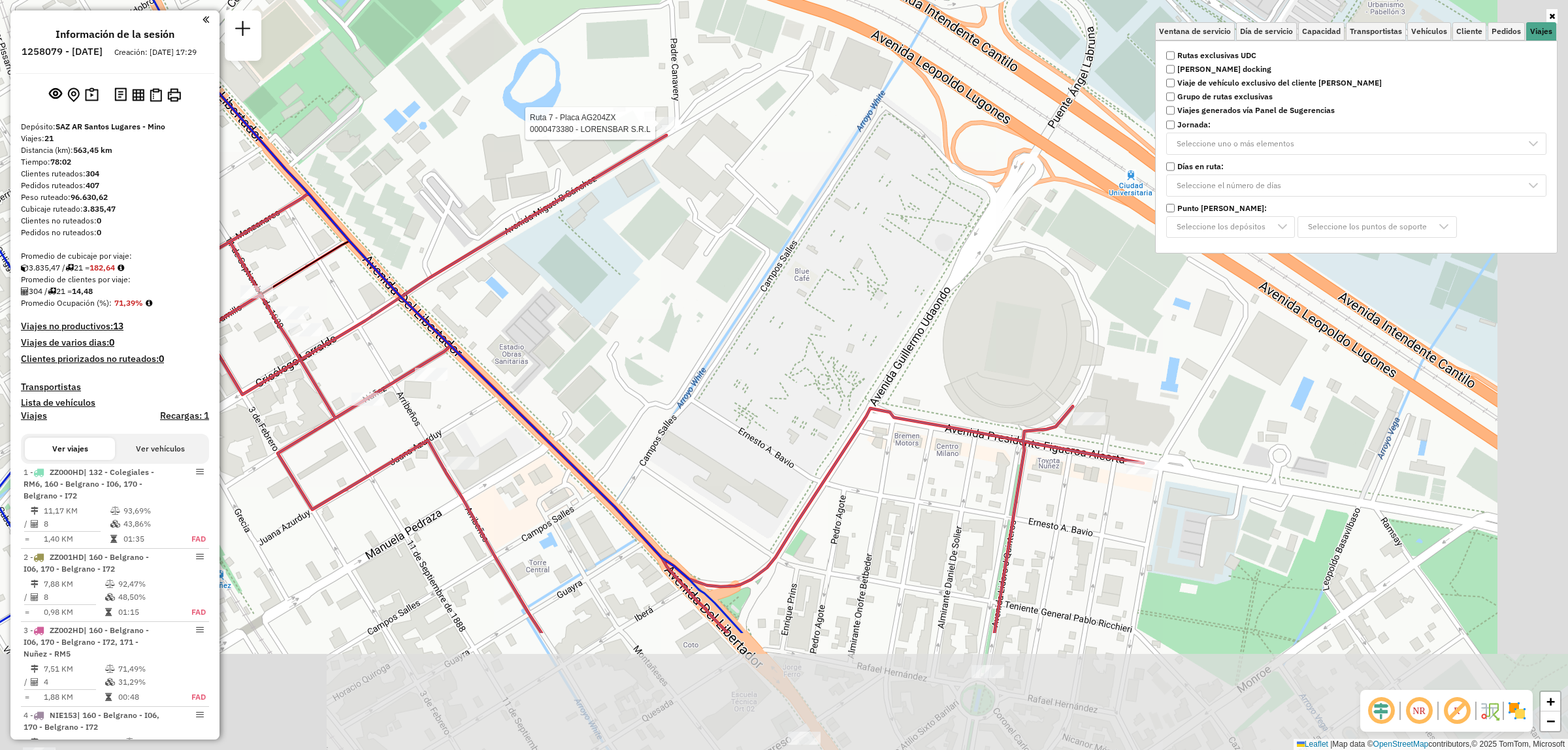
drag, startPoint x: 899, startPoint y: 488, endPoint x: 765, endPoint y: 307, distance: 225.2
click at [765, 307] on div "Ruta 7 - Placa AG204ZX 0000473380 - LORENSBAR S.R.L Ventana de servicio Día de …" at bounding box center [784, 375] width 1568 height 750
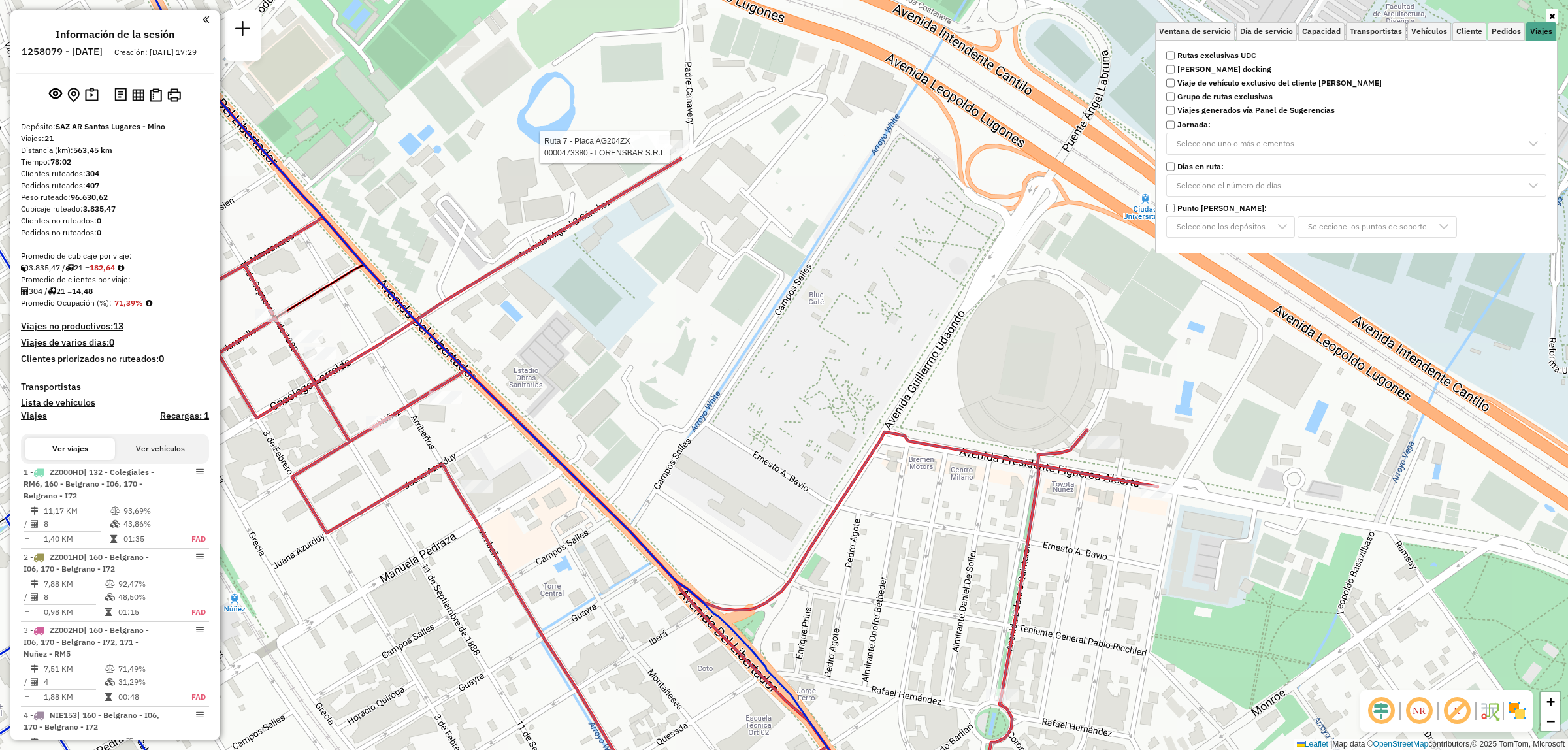
drag, startPoint x: 725, startPoint y: 432, endPoint x: 747, endPoint y: 445, distance: 25.6
click at [747, 445] on div "Ruta 7 - Placa AG204ZX 0000473380 - LORENSBAR S.R.L Ventana de servicio Día de …" at bounding box center [784, 375] width 1568 height 750
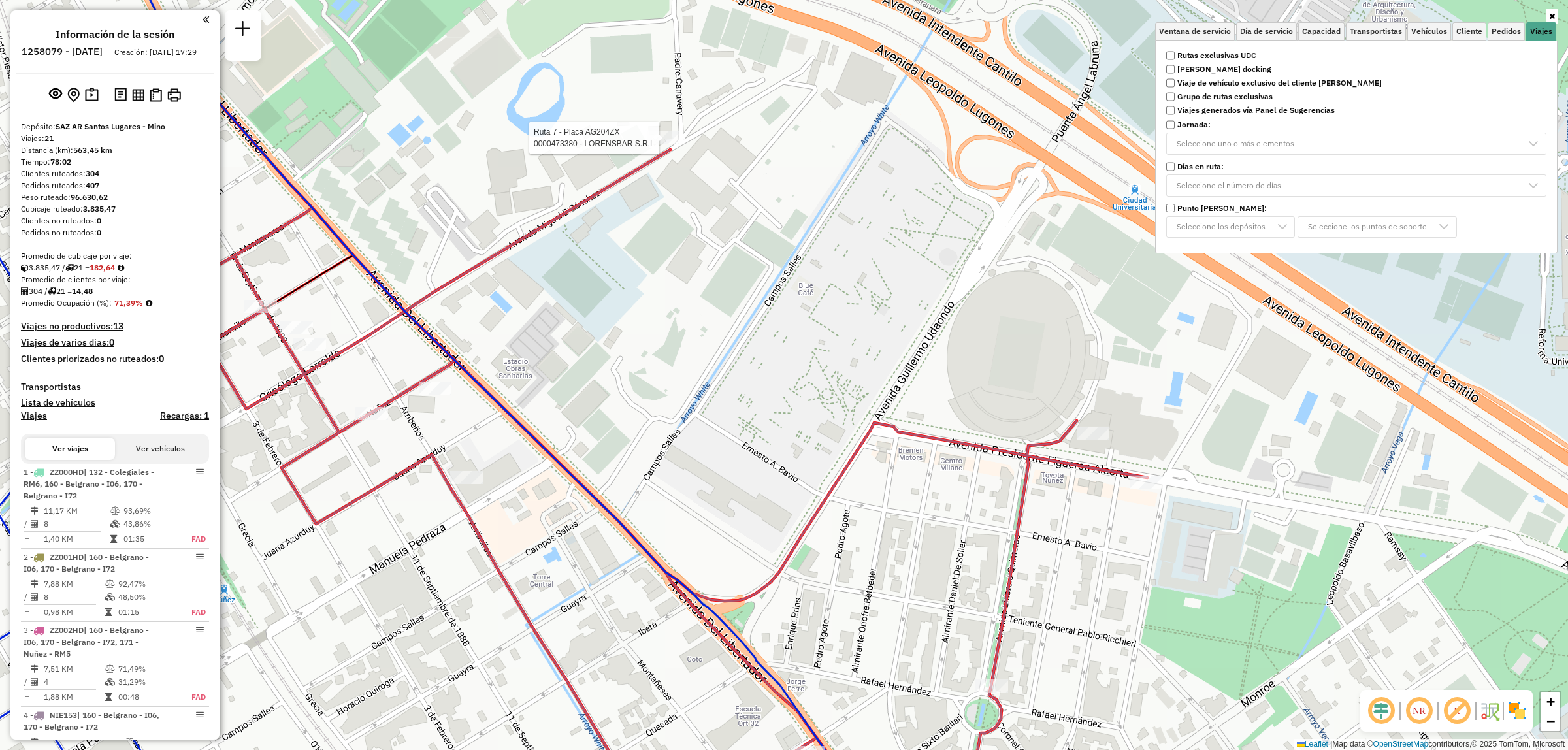
drag, startPoint x: 943, startPoint y: 320, endPoint x: 585, endPoint y: 494, distance: 398.0
click at [589, 501] on div "Ruta 7 - Placa AG204ZX 0000473380 - LORENSBAR S.R.L Ventana de servicio Día de …" at bounding box center [784, 375] width 1568 height 750
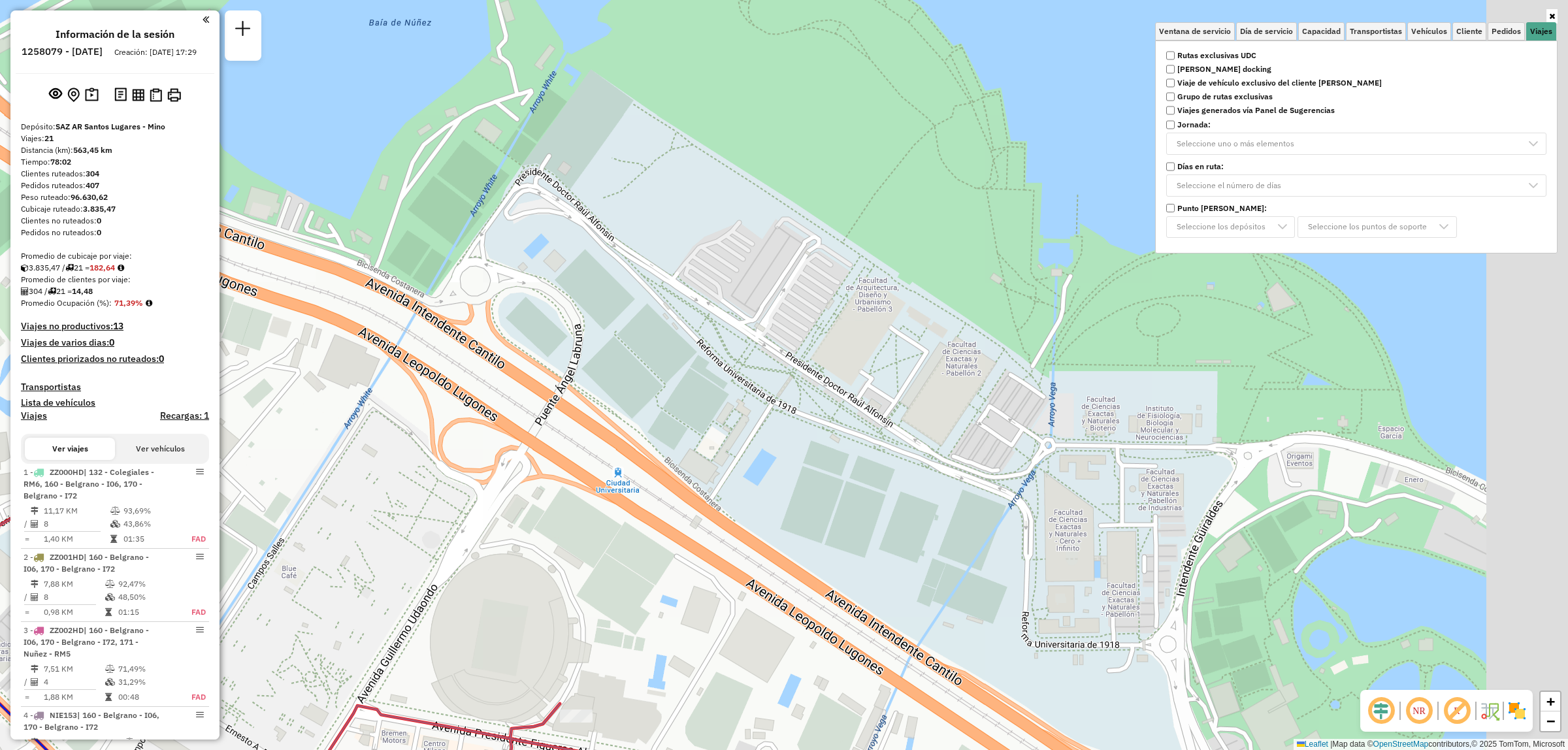
drag, startPoint x: 1174, startPoint y: 335, endPoint x: 1006, endPoint y: 452, distance: 204.7
click at [1006, 452] on div "Ruta 7 - Placa AG204ZX 0000473380 - LORENSBAR S.R.L Ventana de servicio Día de …" at bounding box center [784, 375] width 1568 height 750
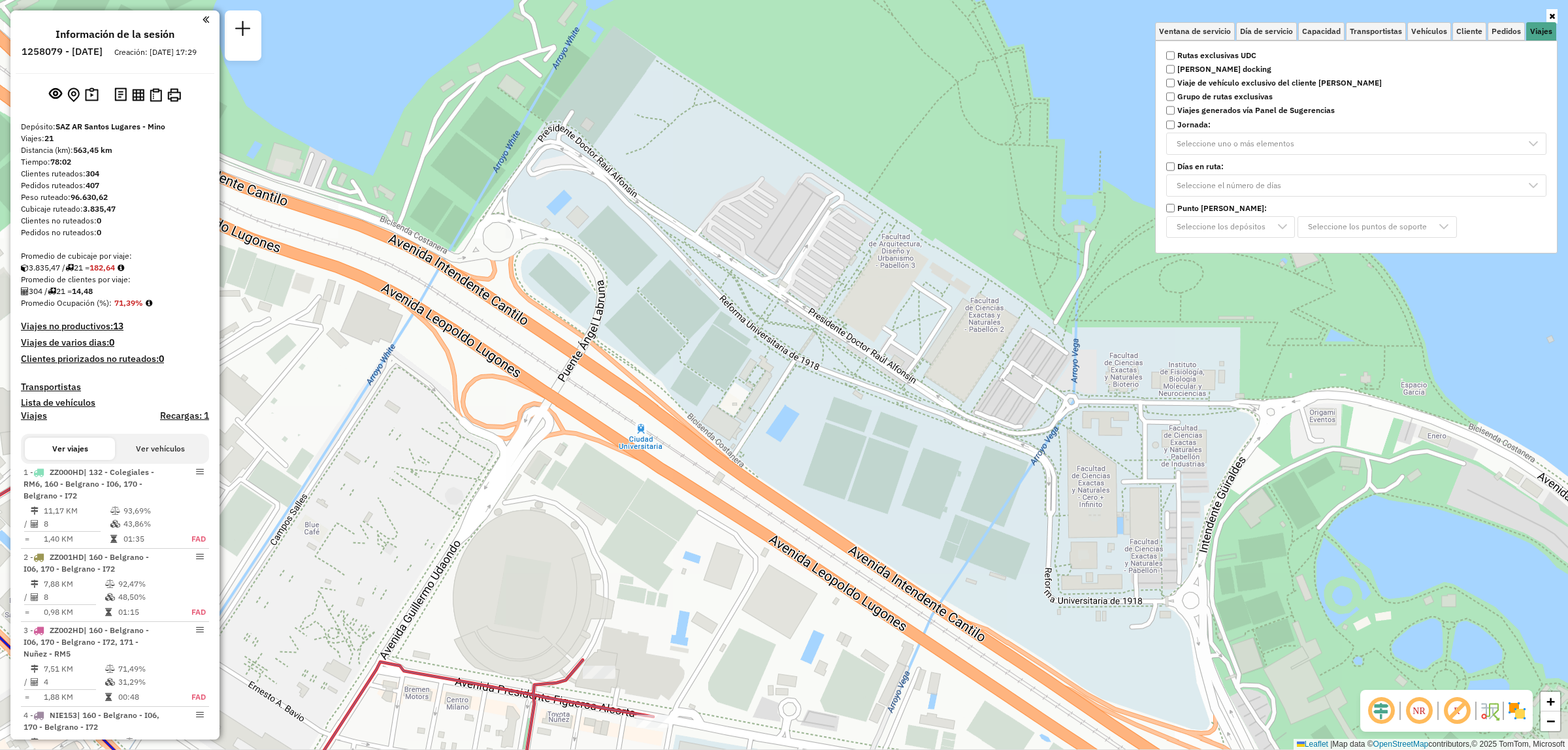
drag, startPoint x: 785, startPoint y: 485, endPoint x: 1014, endPoint y: 107, distance: 442.0
click at [1014, 110] on div "Ruta 7 - Placa AG204ZX 0000473380 - LORENSBAR S.R.L Ventana de servicio Día de …" at bounding box center [784, 375] width 1568 height 750
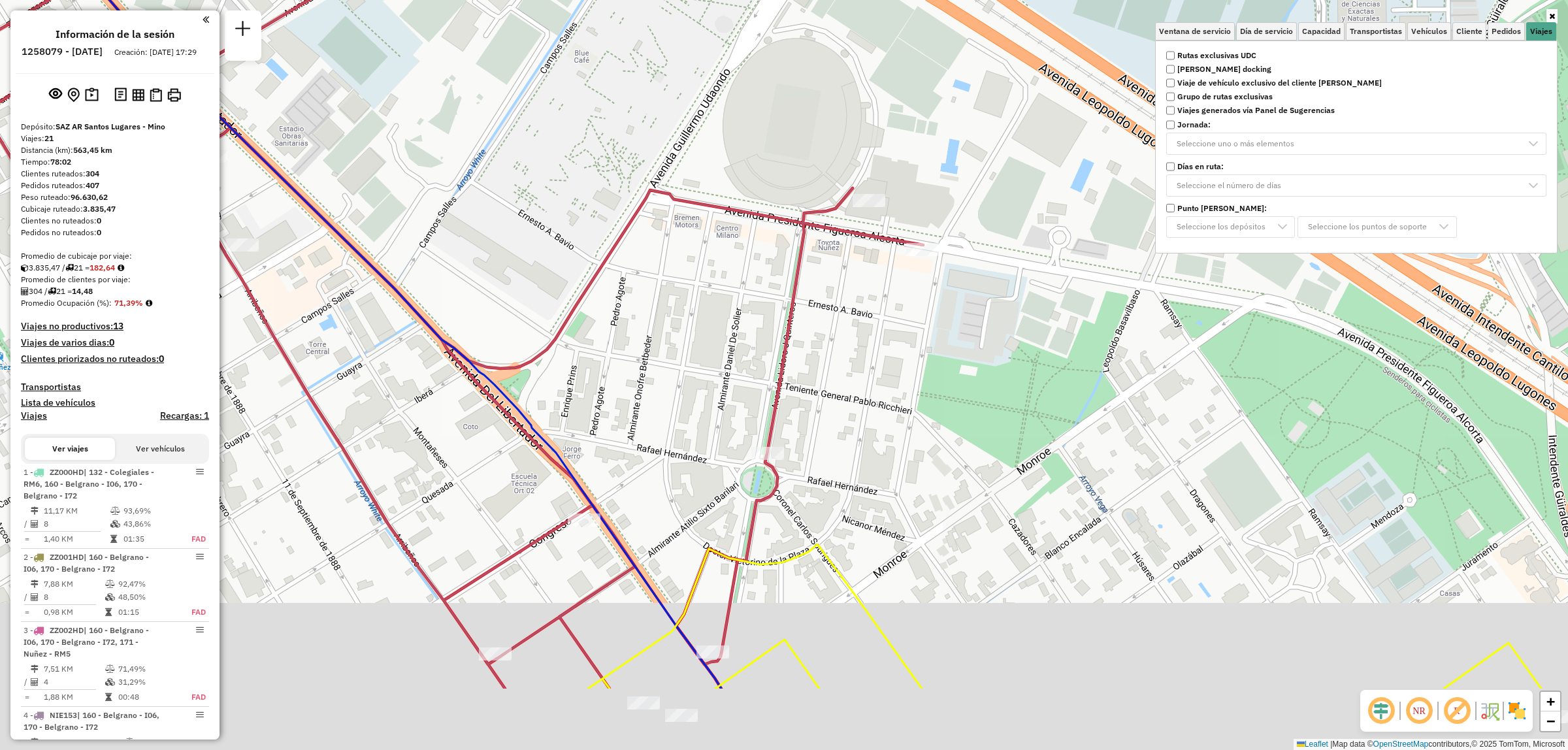
drag, startPoint x: 932, startPoint y: 302, endPoint x: 1000, endPoint y: 163, distance: 154.7
click at [1000, 163] on div "Ruta 7 - Placa AG204ZX 0000473380 - LORENSBAR S.R.L Ventana de servicio Día de …" at bounding box center [784, 375] width 1568 height 750
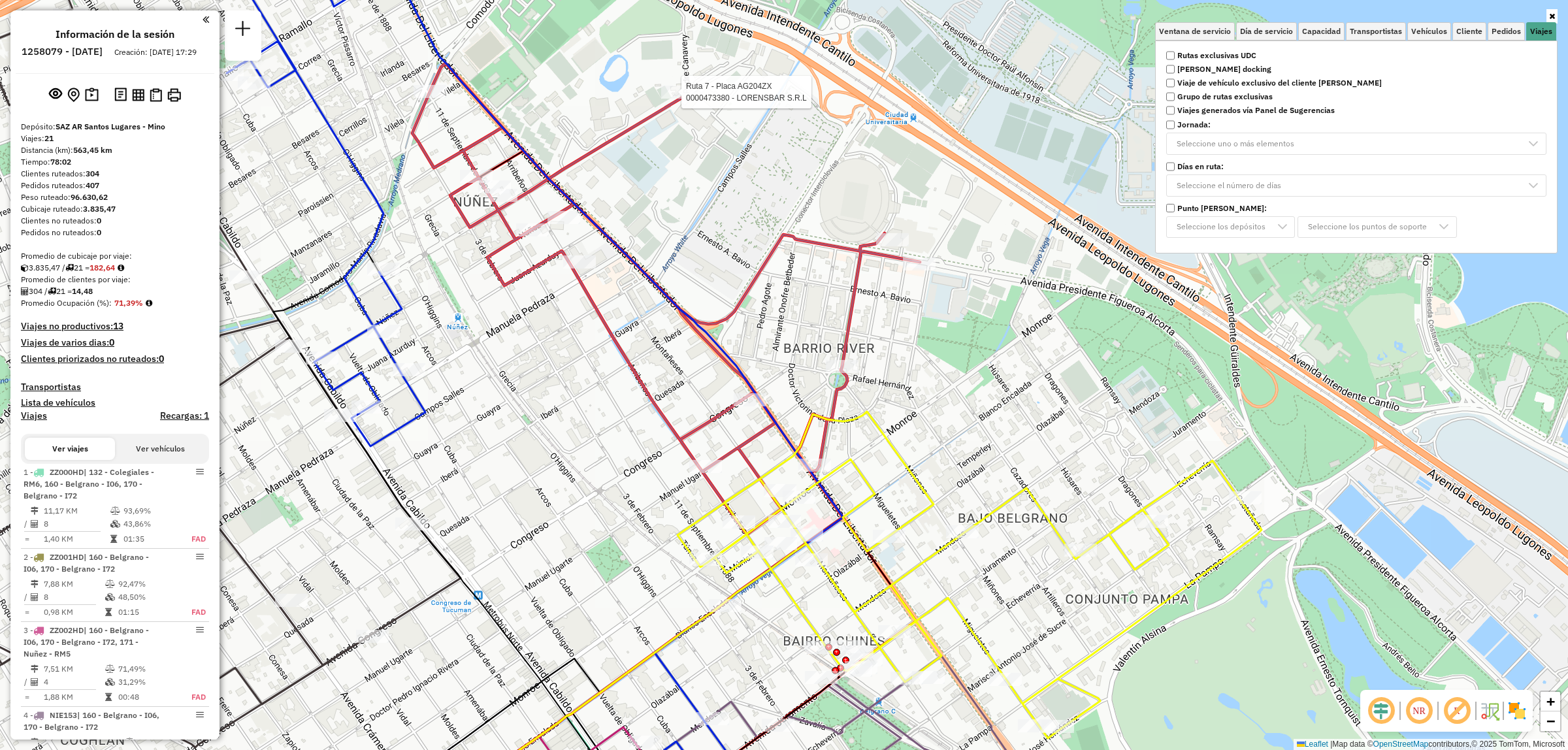
drag, startPoint x: 890, startPoint y: 484, endPoint x: 884, endPoint y: 313, distance: 171.1
click at [884, 313] on div "Ruta 7 - Placa AG204ZX 0000473380 - LORENSBAR S.R.L Ventana de servicio Día de …" at bounding box center [784, 375] width 1568 height 750
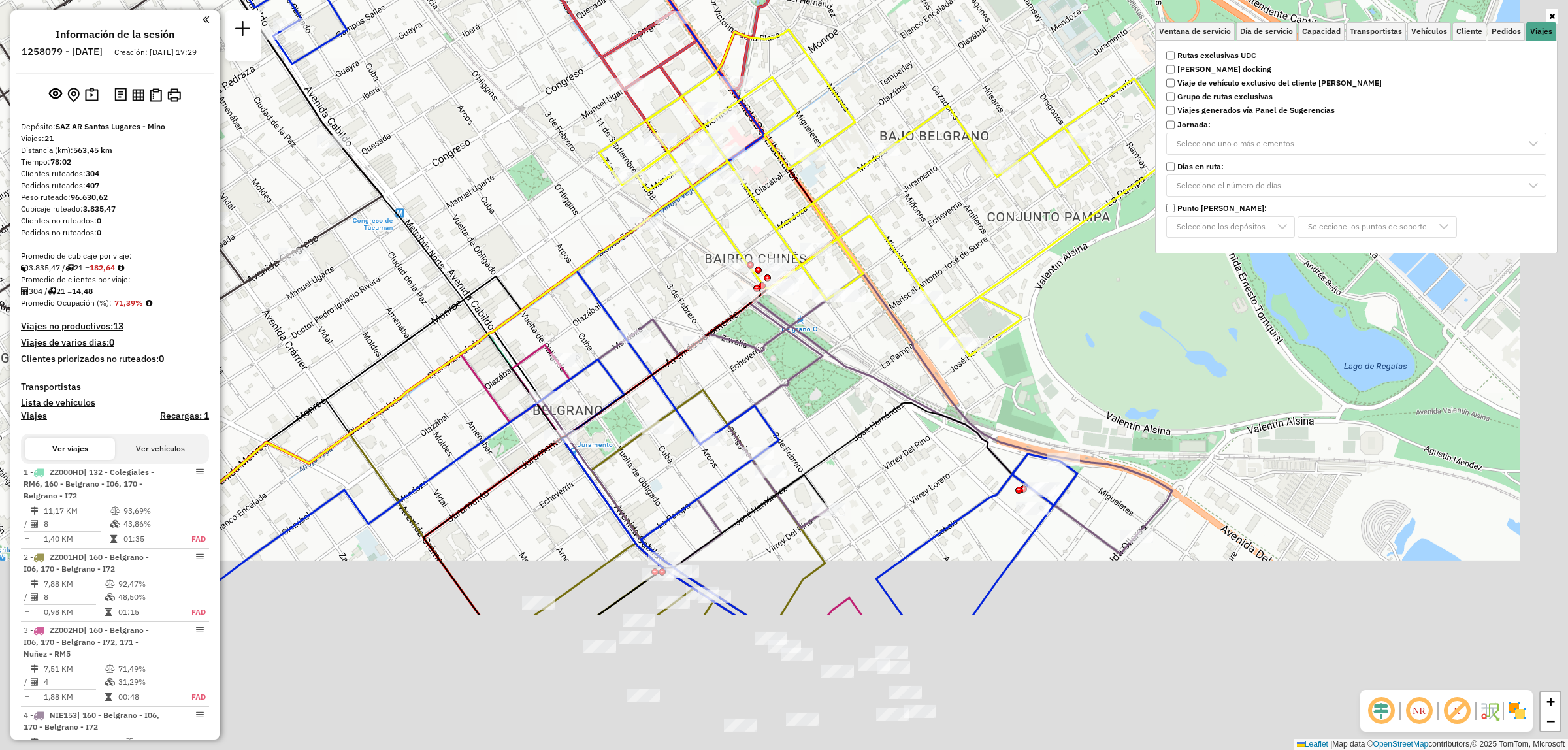
drag, startPoint x: 943, startPoint y: 603, endPoint x: 844, endPoint y: 364, distance: 258.7
click at [848, 404] on icon at bounding box center [817, 510] width 440 height 213
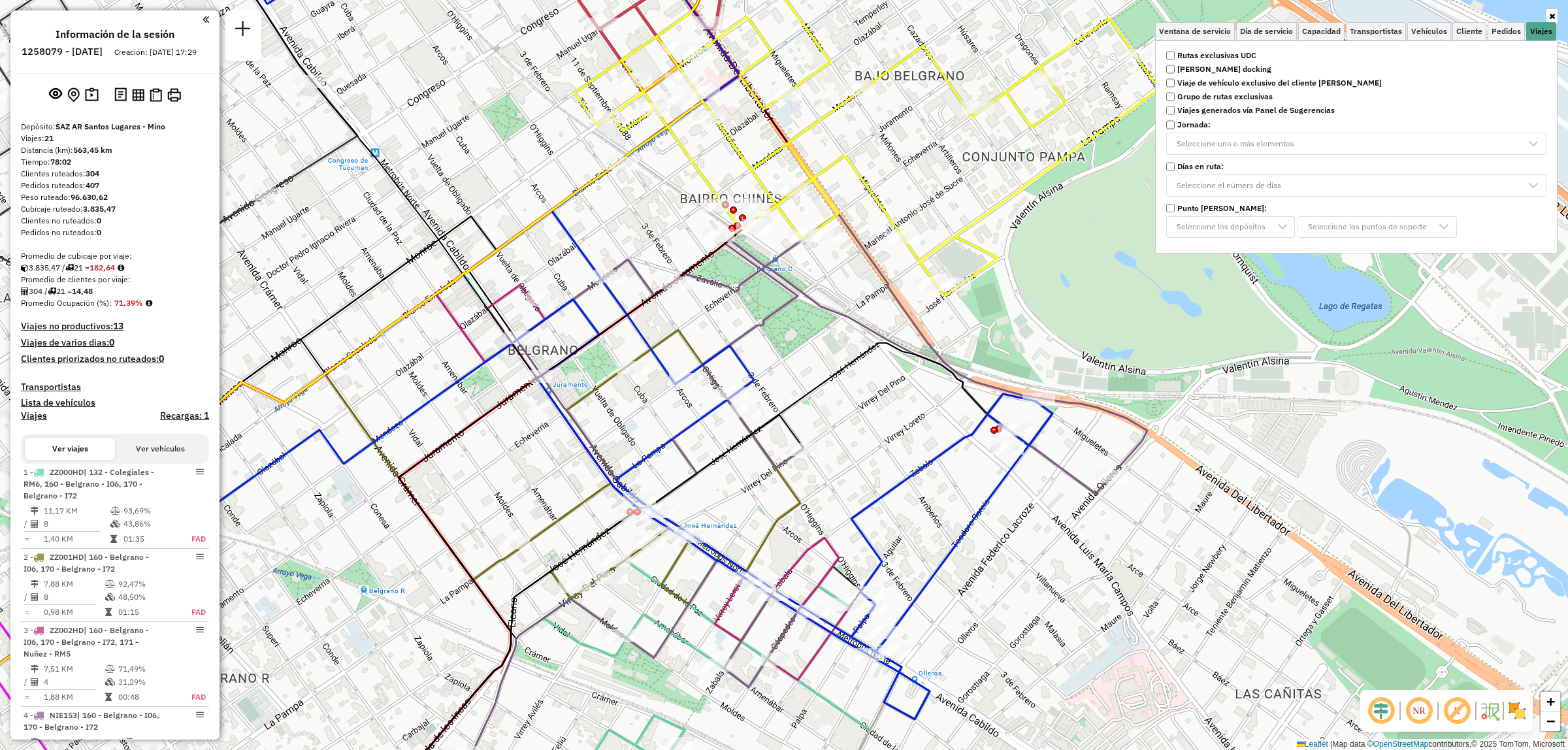
click at [1207, 53] on strong "Rutas exclusivas UDC" at bounding box center [1216, 56] width 79 height 12
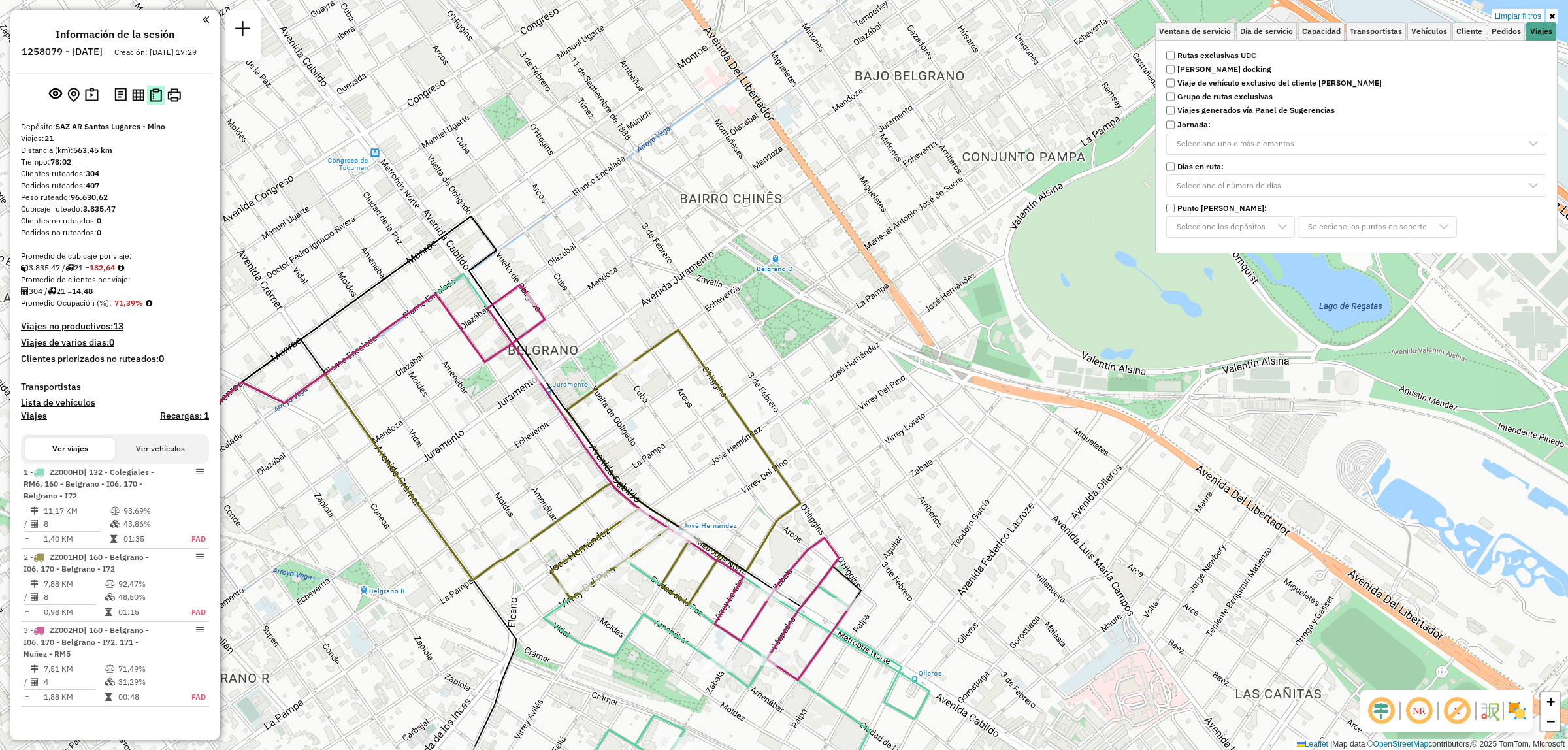
click at [153, 102] on img at bounding box center [156, 95] width 13 height 14
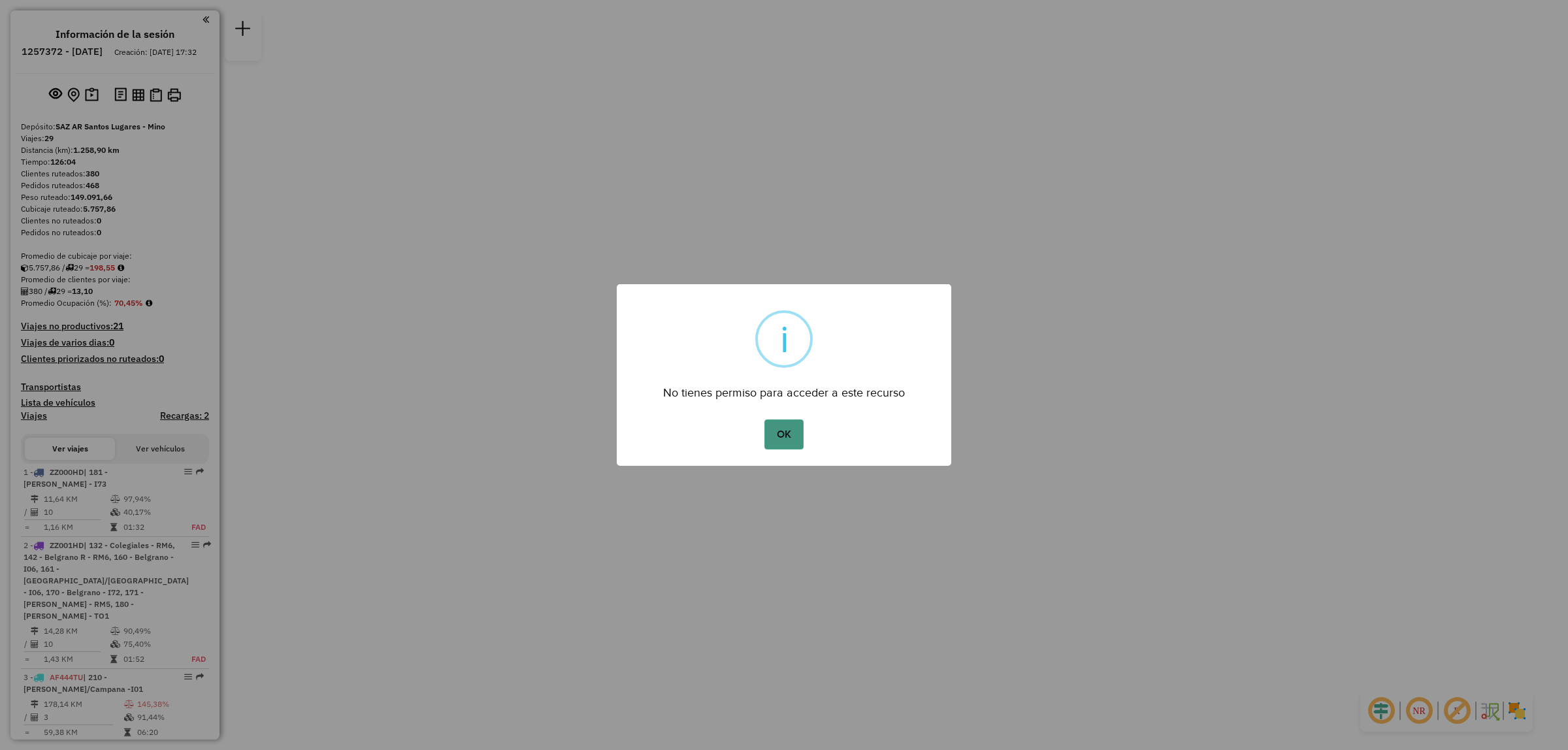
click at [793, 419] on button "OK" at bounding box center [783, 434] width 38 height 30
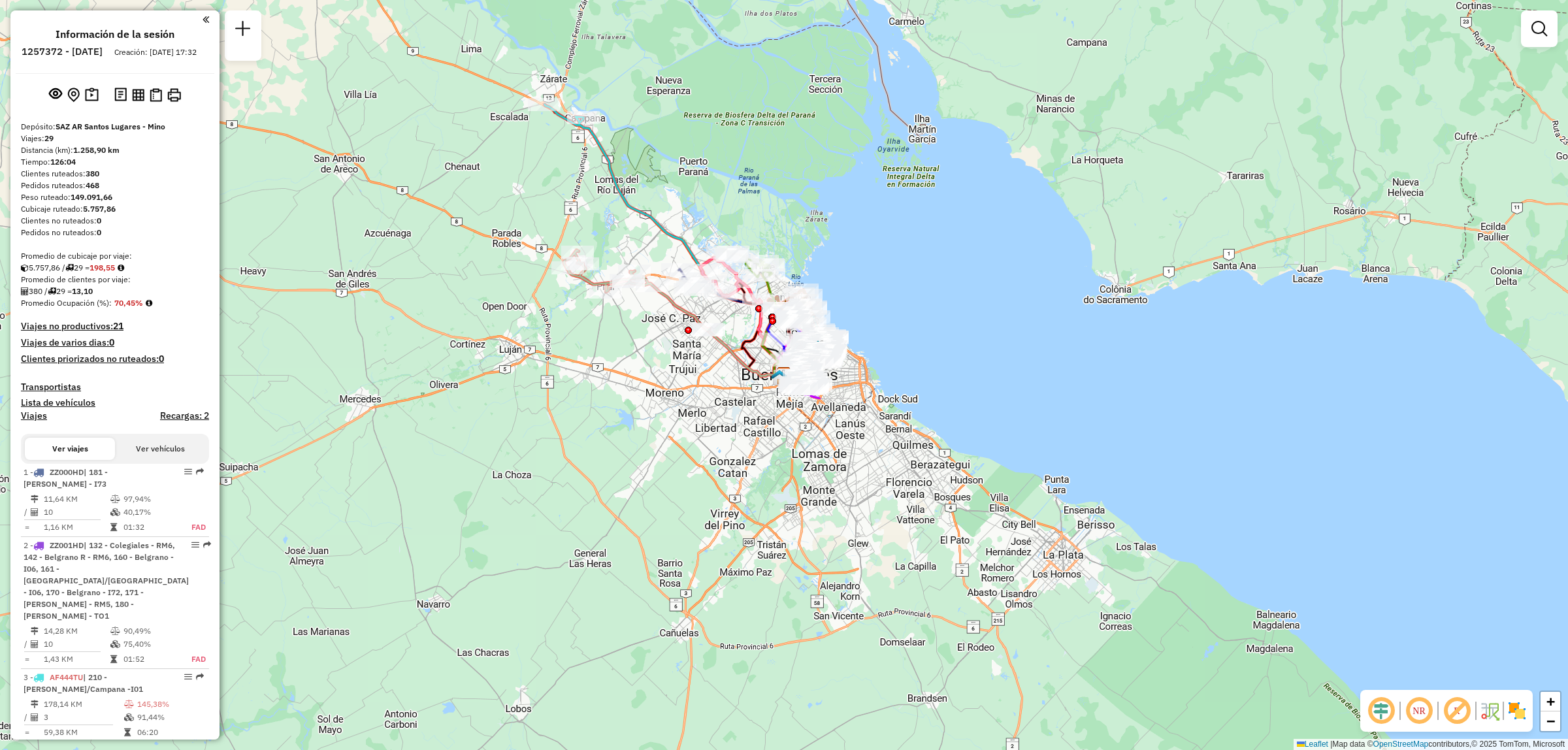
click at [1534, 47] on div at bounding box center [1539, 29] width 37 height 37
click at [1527, 36] on link at bounding box center [1539, 29] width 26 height 26
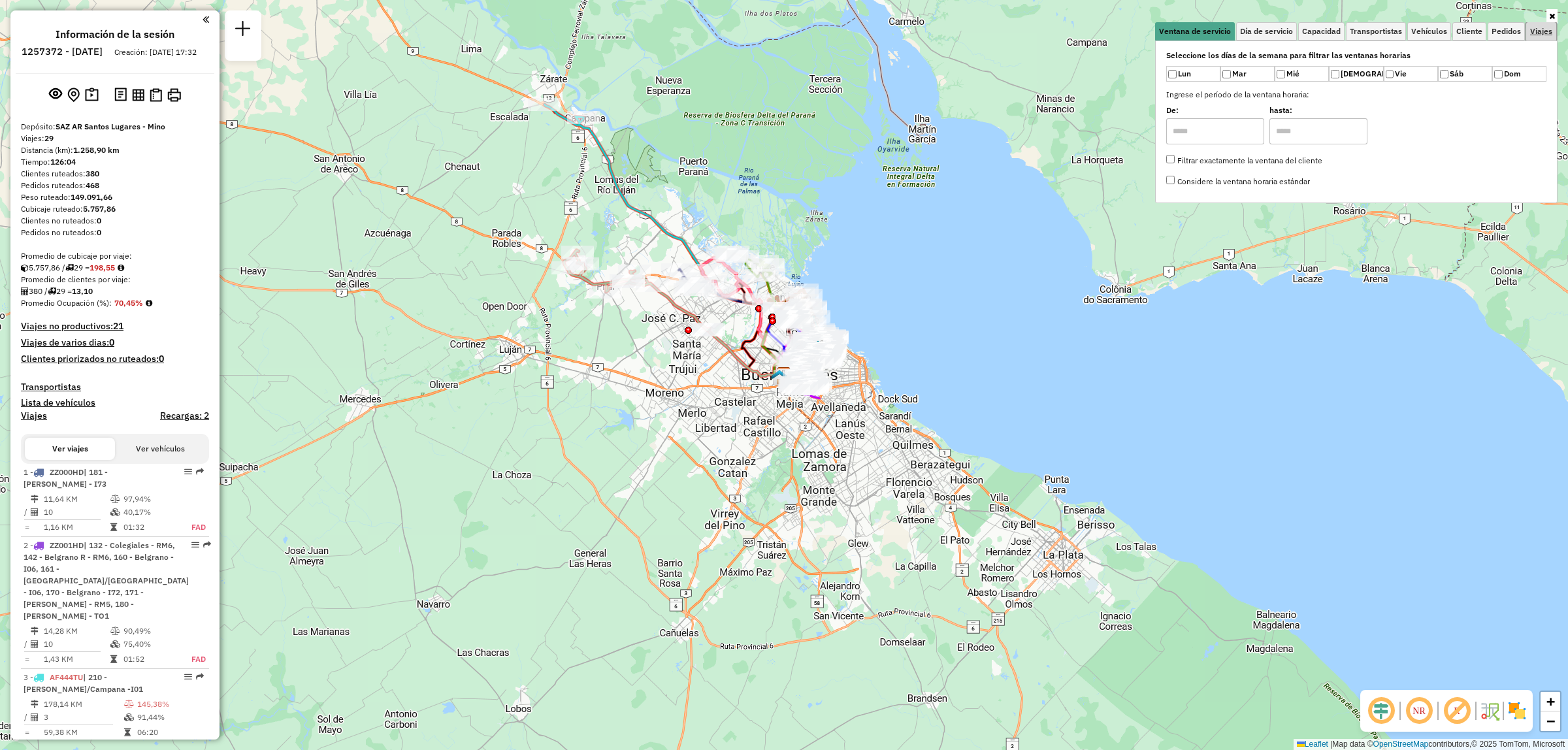
click at [1540, 38] on link "Viajes" at bounding box center [1541, 32] width 30 height 18
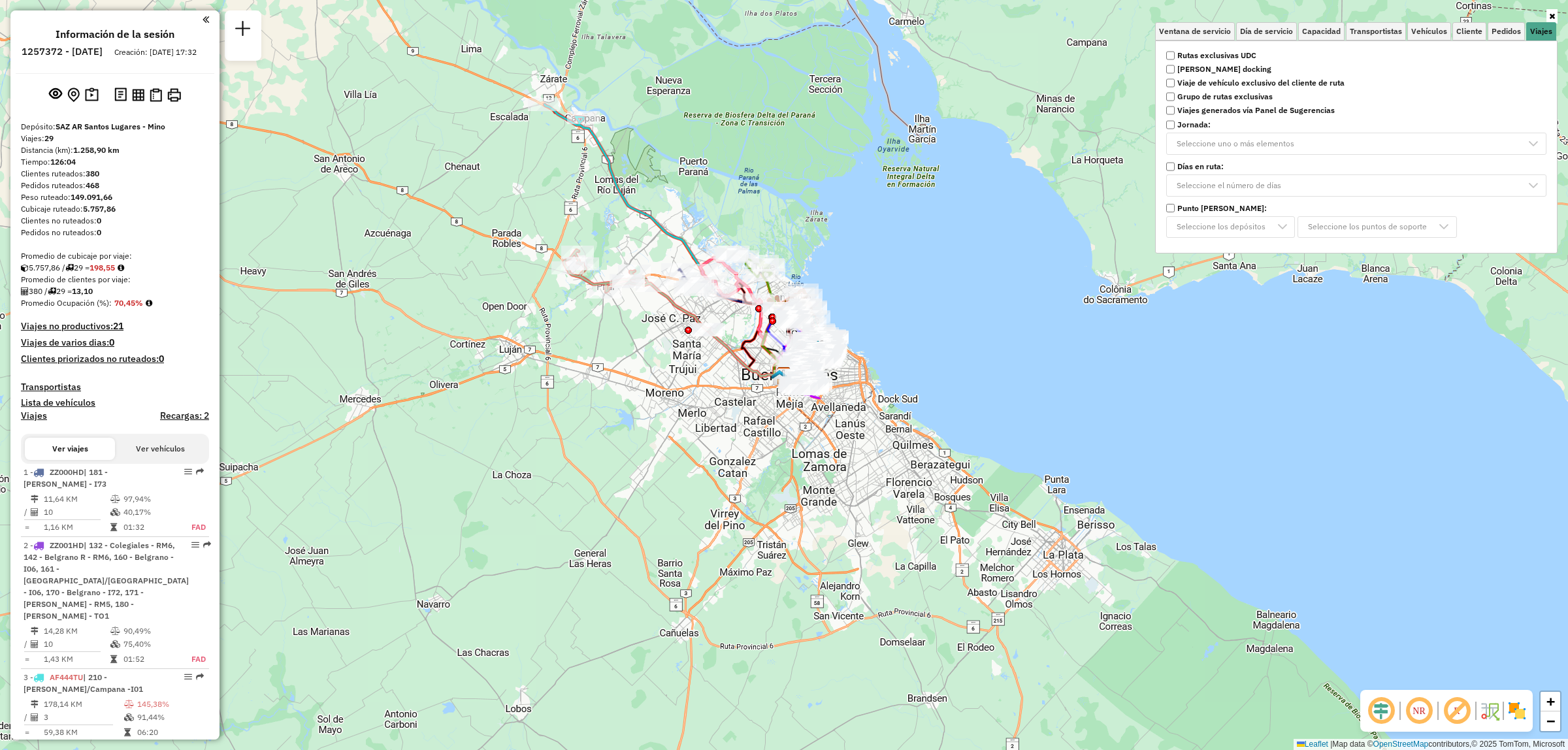
click at [1186, 57] on strong "Rutas exclusivas UDC" at bounding box center [1216, 56] width 79 height 12
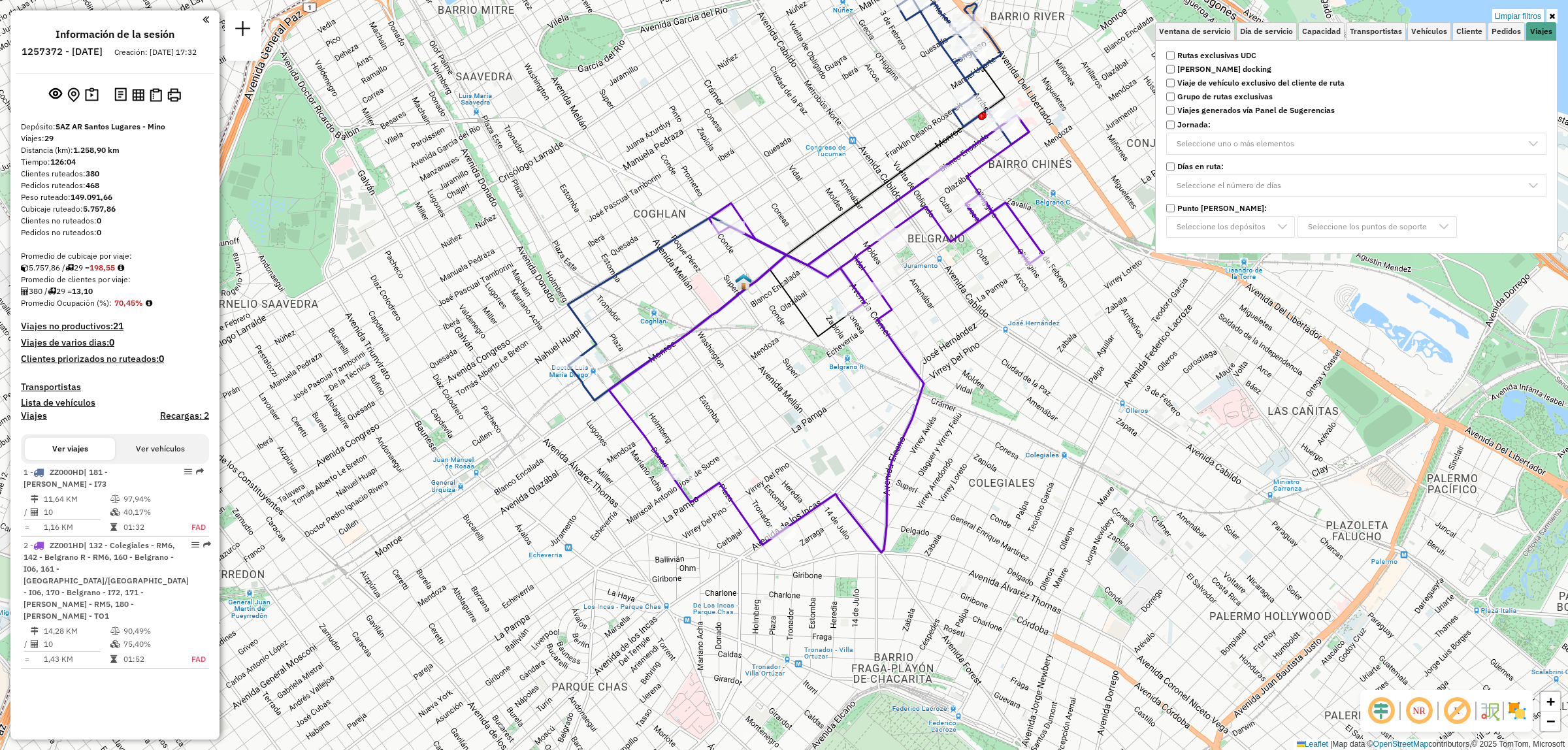
click at [1190, 59] on strong "Rutas exclusivas UDC" at bounding box center [1216, 56] width 79 height 12
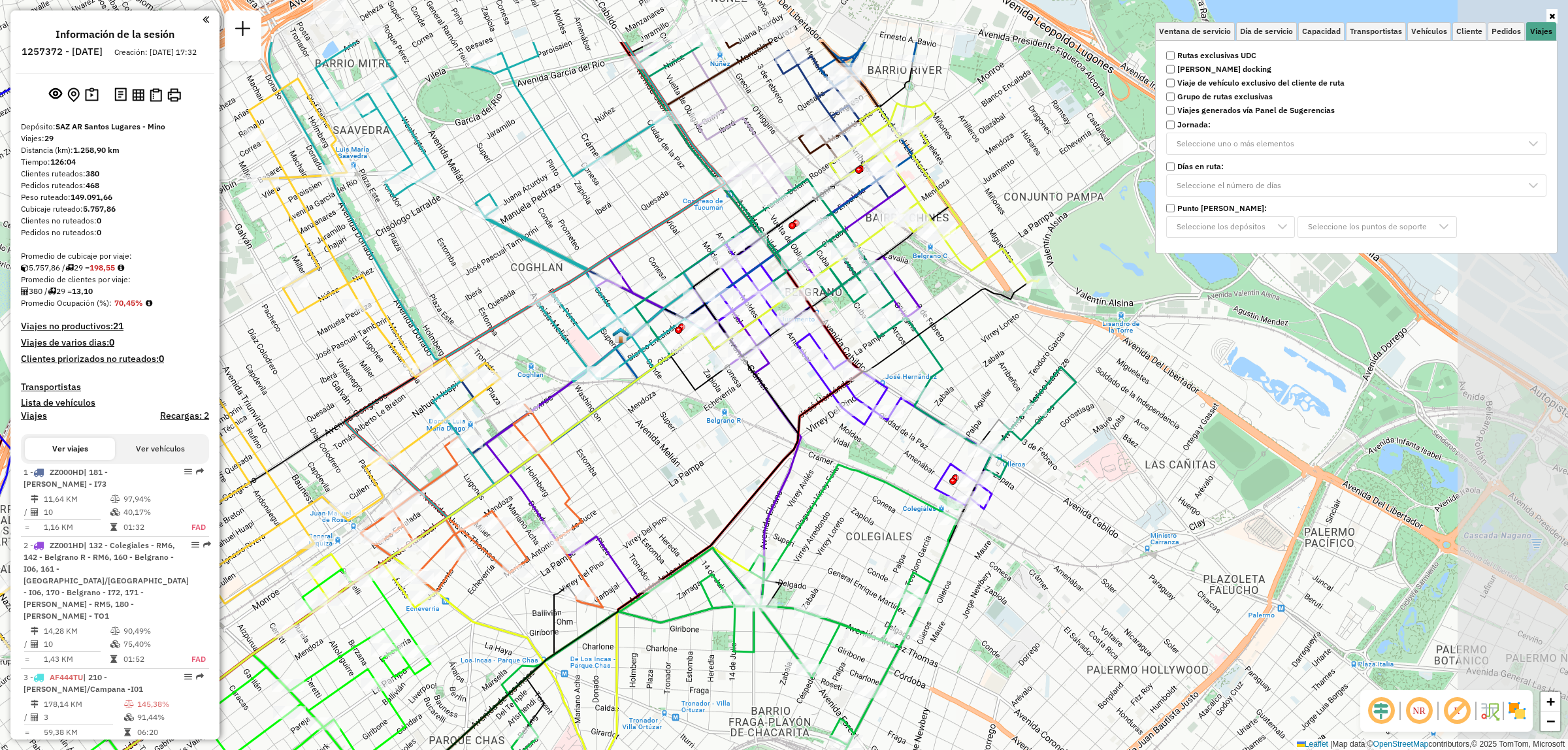
drag, startPoint x: 935, startPoint y: 324, endPoint x: 779, endPoint y: 442, distance: 195.6
click at [779, 442] on div "Ventana de servicio Día de servicio Capacidad Transportistas Vehículos Cliente …" at bounding box center [784, 375] width 1568 height 750
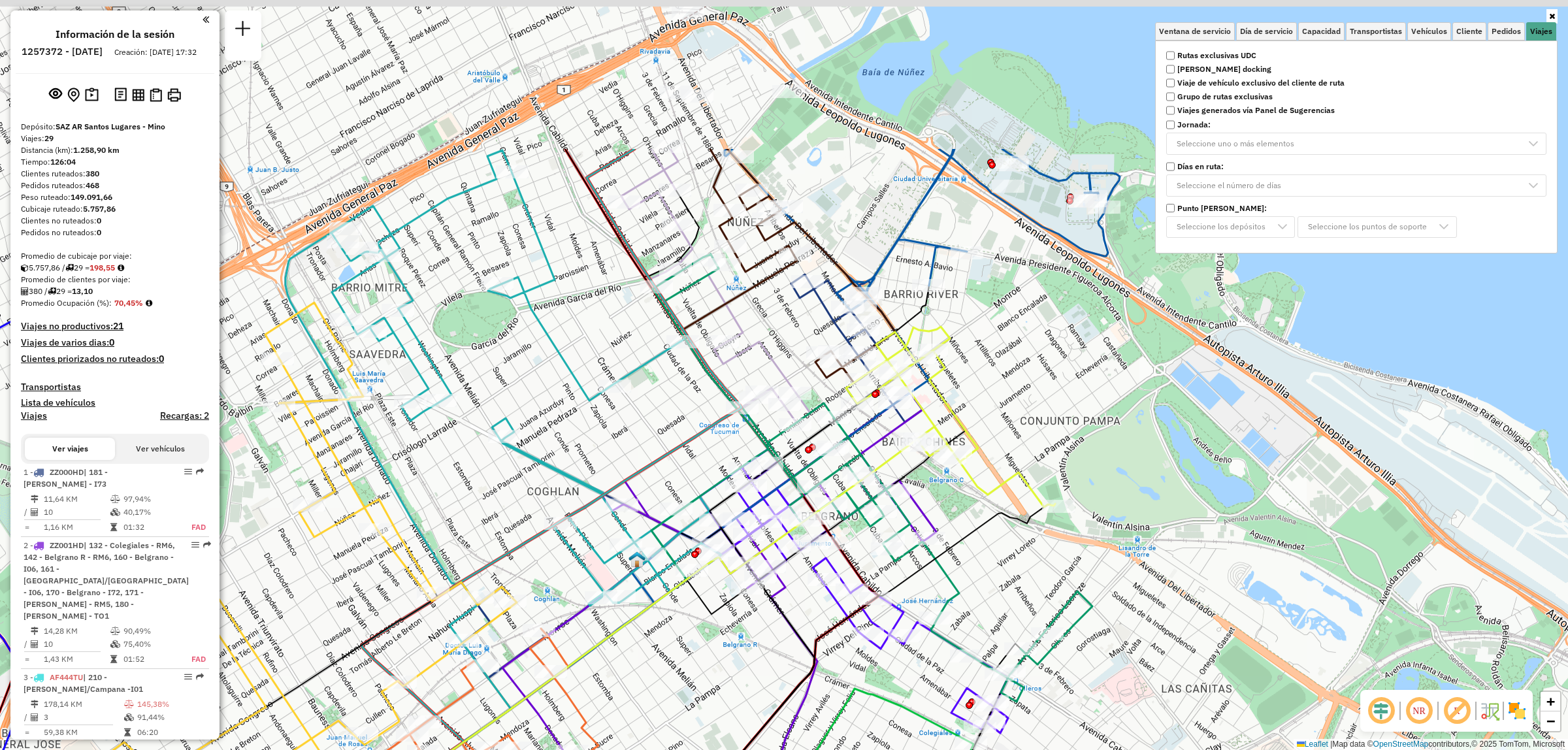
drag, startPoint x: 975, startPoint y: 207, endPoint x: 971, endPoint y: 424, distance: 217.0
click at [971, 427] on div "Ventana de servicio Día de servicio Capacidad Transportistas Vehículos Cliente …" at bounding box center [784, 375] width 1568 height 750
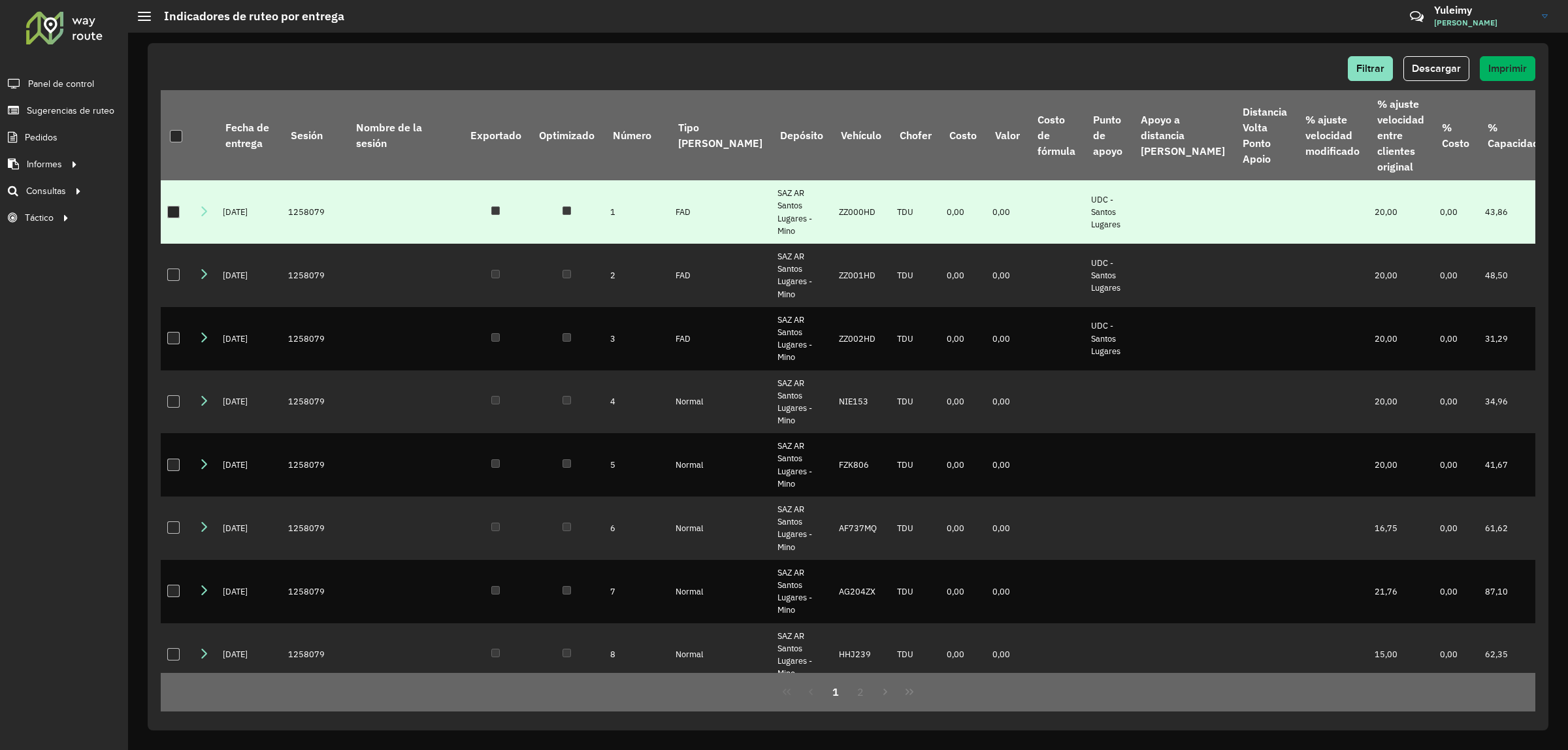
click at [168, 213] on div at bounding box center [174, 212] width 13 height 13
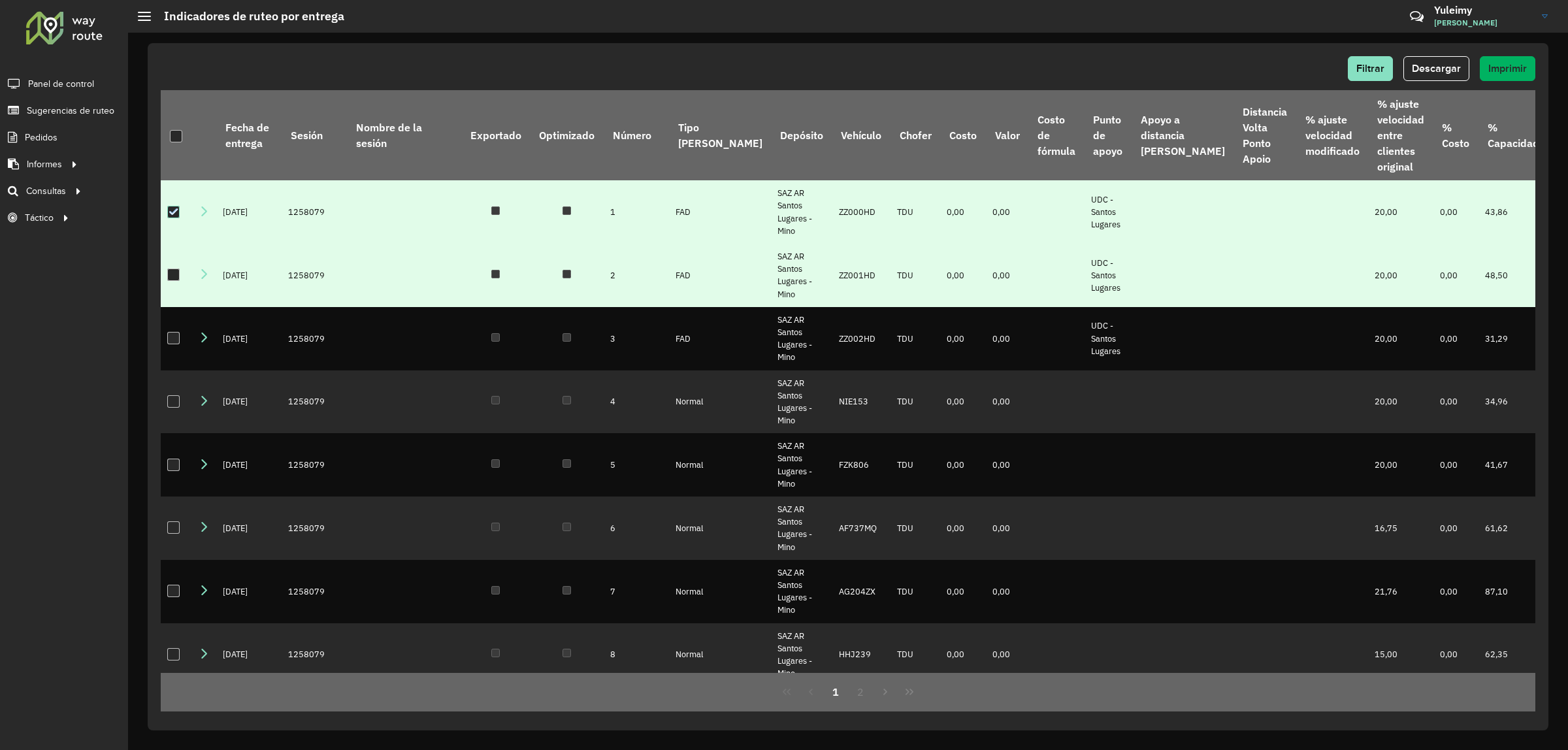
click at [177, 276] on div at bounding box center [174, 274] width 13 height 13
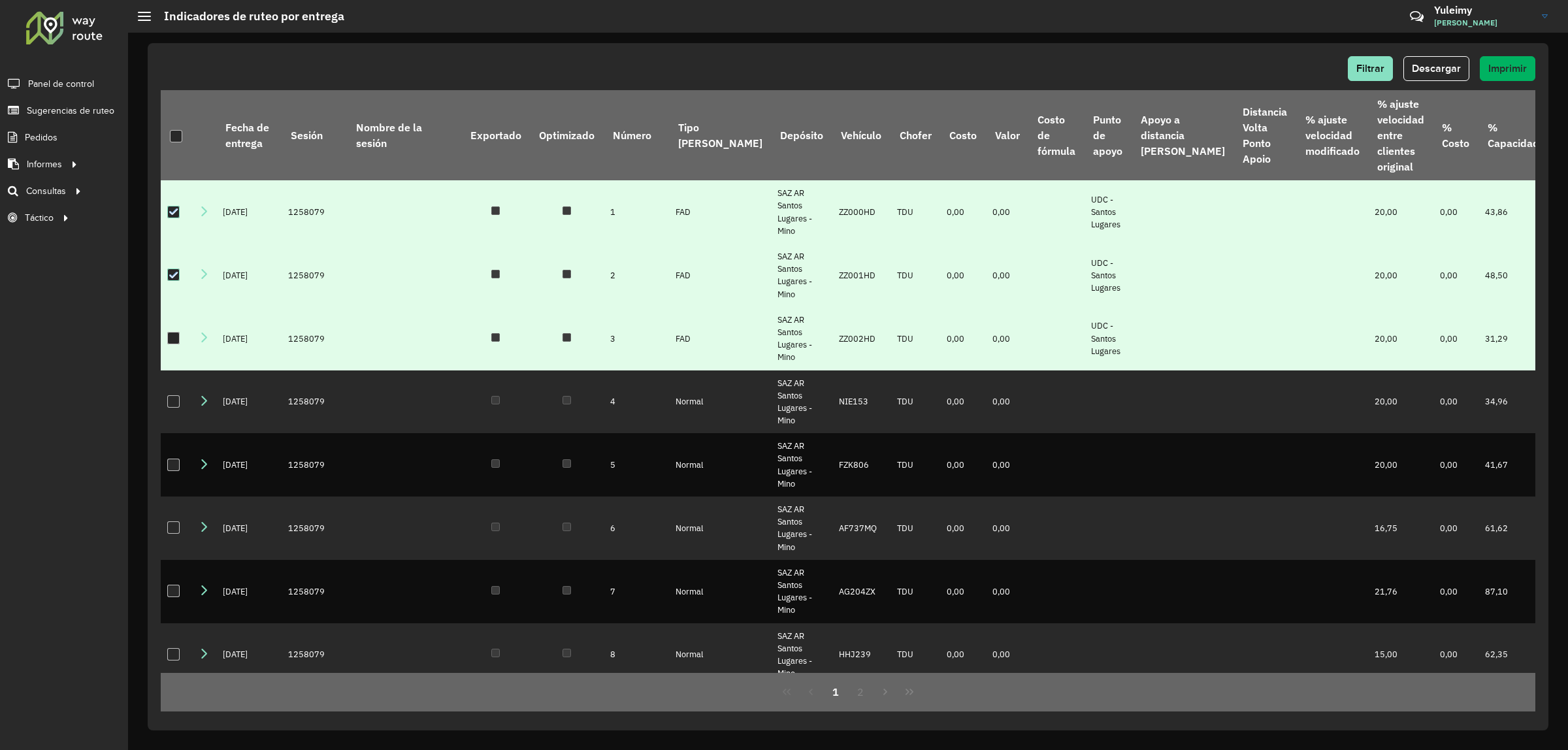
click at [178, 332] on div at bounding box center [174, 338] width 13 height 13
click at [1420, 68] on span "Descargar" at bounding box center [1436, 68] width 49 height 11
